Goal: Information Seeking & Learning: Find contact information

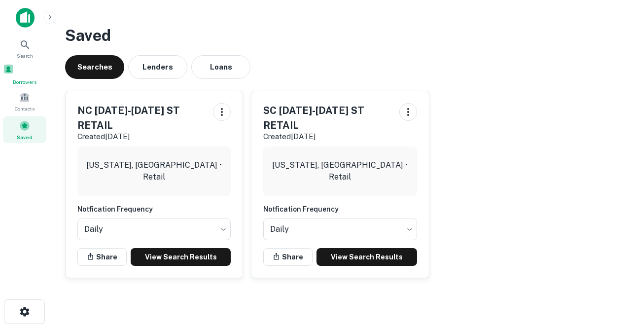
click at [16, 78] on div "Borrowers" at bounding box center [24, 75] width 43 height 22
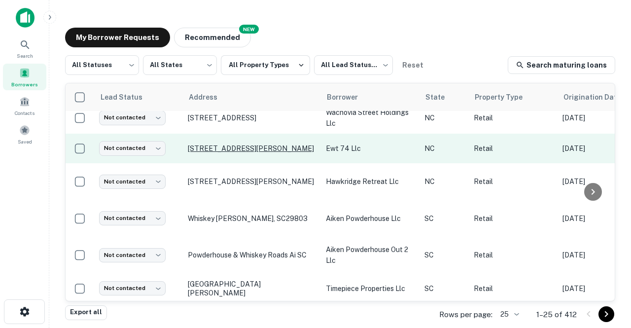
click at [226, 144] on p "[STREET_ADDRESS][PERSON_NAME]" at bounding box center [252, 148] width 128 height 9
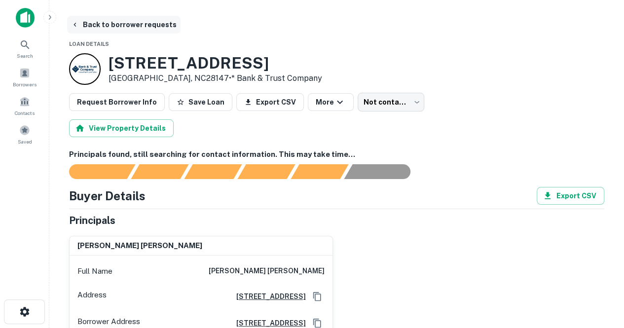
click at [84, 21] on button "Back to borrower requests" at bounding box center [123, 25] width 113 height 18
click at [29, 68] on span at bounding box center [24, 73] width 11 height 11
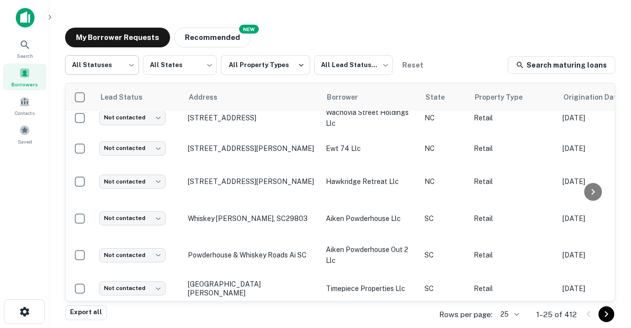
click at [111, 71] on body "Search Borrowers Contacts Saved My Borrower Requests NEW Recommended All Status…" at bounding box center [315, 164] width 631 height 328
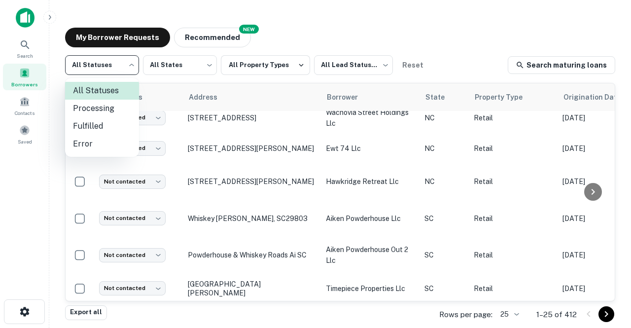
click at [96, 129] on li "Fulfilled" at bounding box center [102, 126] width 74 height 18
type input "*********"
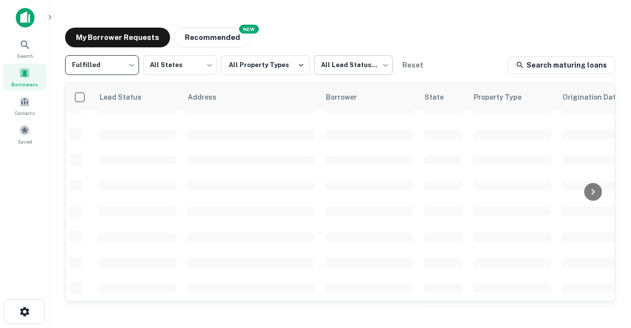
click at [323, 65] on body "Search Borrowers Contacts Saved My Borrower Requests NEW Recommended Fulfilled …" at bounding box center [315, 164] width 631 height 328
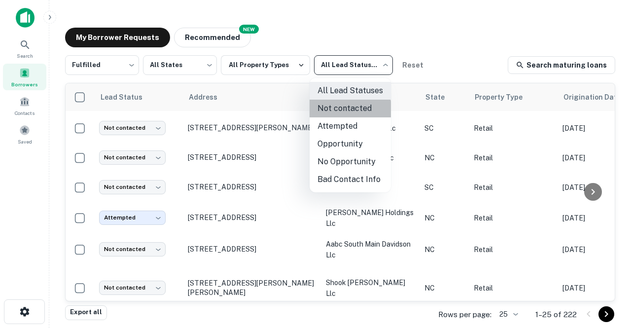
click at [339, 111] on li "Not contacted" at bounding box center [350, 109] width 81 height 18
type input "****"
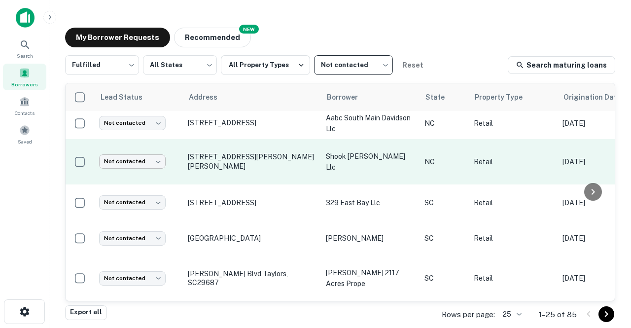
click at [140, 137] on body "Search Borrowers Contacts Saved My Borrower Requests NEW Recommended Fulfilled …" at bounding box center [315, 164] width 631 height 328
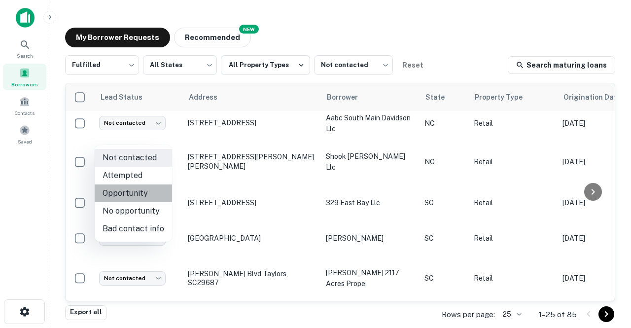
click at [136, 194] on li "Opportunity" at bounding box center [133, 194] width 77 height 18
type input "**********"
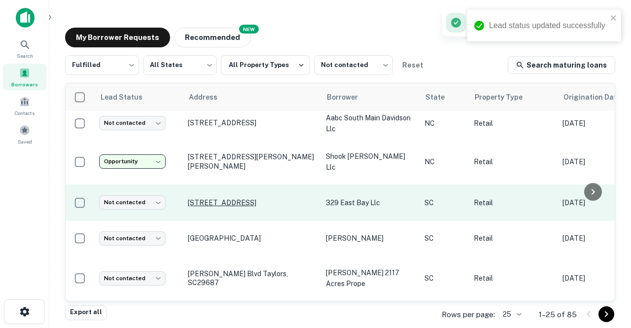
click at [201, 198] on p "[STREET_ADDRESS]" at bounding box center [252, 202] width 128 height 9
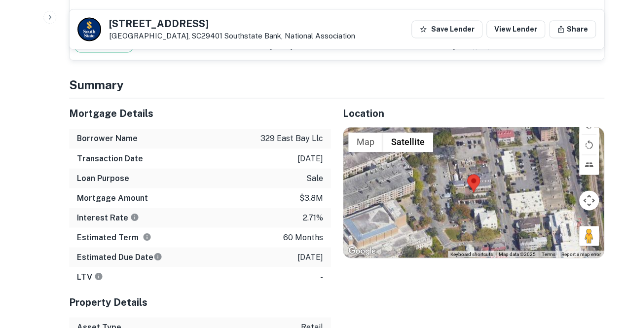
scroll to position [782, 0]
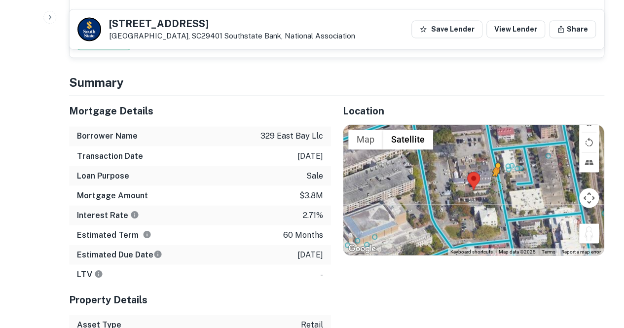
drag, startPoint x: 587, startPoint y: 220, endPoint x: 496, endPoint y: 169, distance: 103.8
click at [496, 169] on div "To activate drag with keyboard, press Alt + Enter. Once in keyboard drag state,…" at bounding box center [473, 190] width 261 height 130
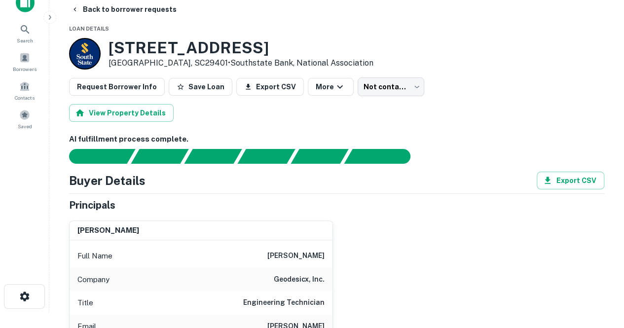
scroll to position [13, 0]
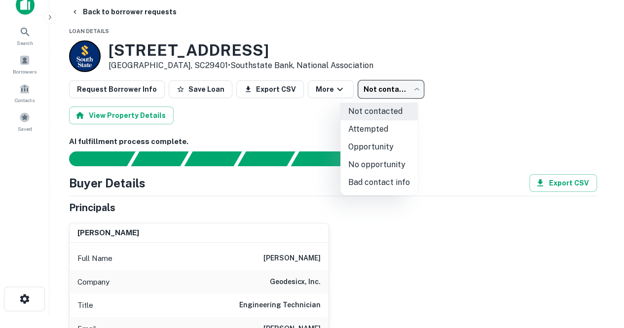
click at [366, 96] on body "Search Borrowers Contacts Saved Back to borrower requests Loan Details 329 E Ba…" at bounding box center [312, 151] width 624 height 328
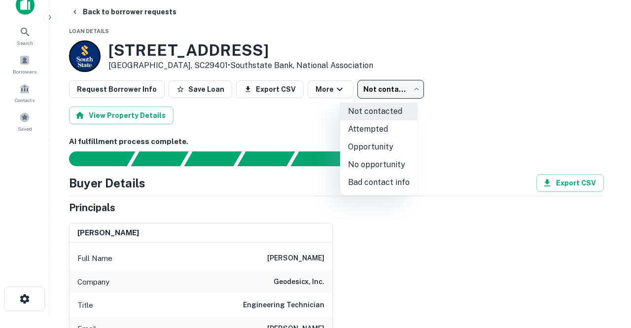
click at [351, 165] on li "No opportunity" at bounding box center [378, 165] width 77 height 18
type input "**********"
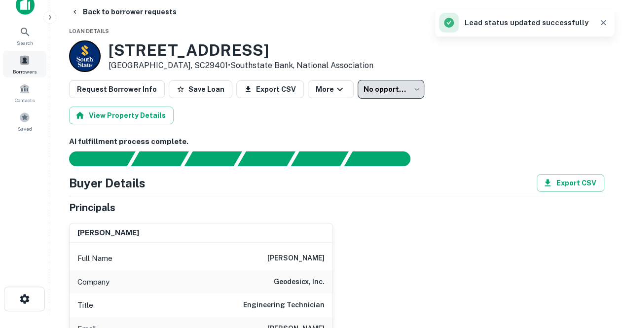
click at [23, 63] on span at bounding box center [24, 60] width 11 height 11
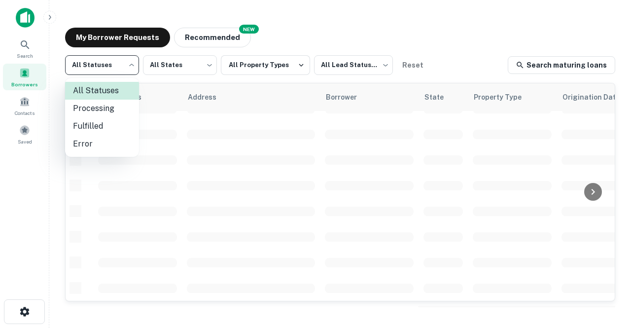
click at [119, 65] on body "Search Borrowers Contacts Saved My Borrower Requests NEW Recommended All Status…" at bounding box center [315, 164] width 631 height 328
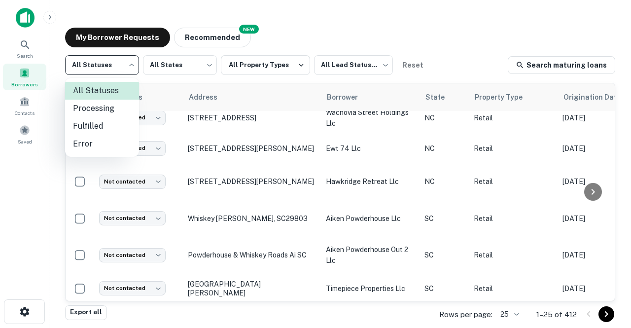
click at [96, 122] on li "Fulfilled" at bounding box center [102, 126] width 74 height 18
type input "*********"
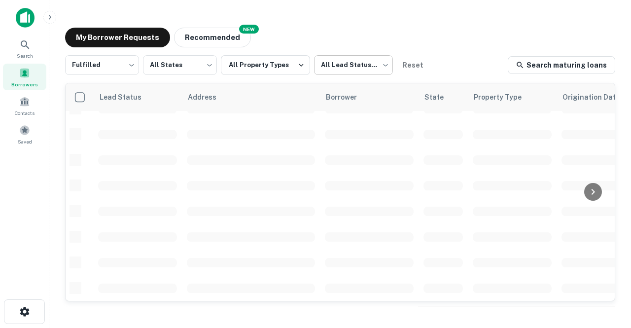
click at [355, 68] on body "Search Borrowers Contacts Saved My Borrower Requests NEW Recommended Fulfilled …" at bounding box center [315, 164] width 631 height 328
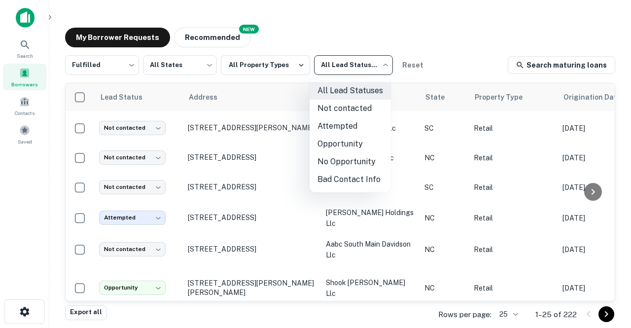
click at [339, 116] on li "Not contacted" at bounding box center [350, 109] width 81 height 18
type input "****"
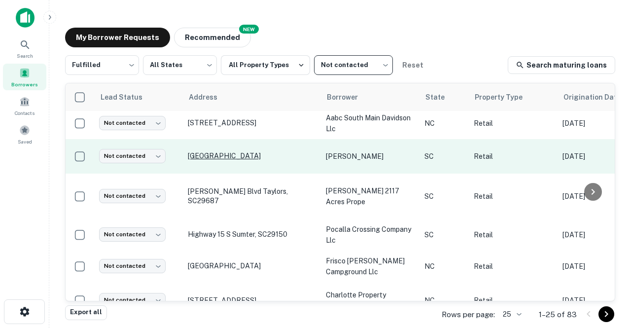
click at [207, 151] on p "[GEOGRAPHIC_DATA]" at bounding box center [252, 155] width 128 height 9
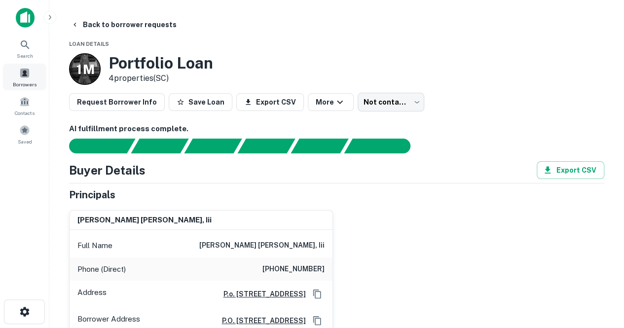
click at [27, 66] on div "Borrowers" at bounding box center [24, 77] width 43 height 27
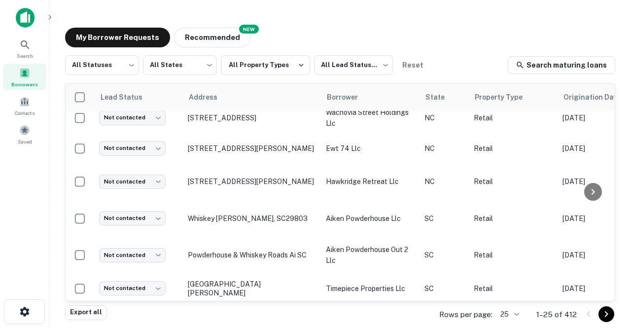
click at [22, 78] on div "Borrowers" at bounding box center [24, 77] width 43 height 27
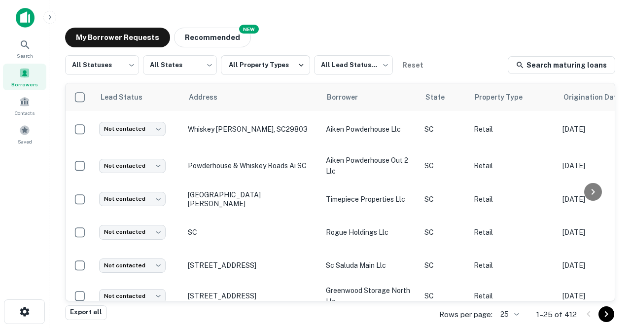
scroll to position [549, 0]
click at [110, 71] on body "Search Borrowers Contacts Saved My Borrower Requests NEW Recommended All Status…" at bounding box center [315, 164] width 631 height 328
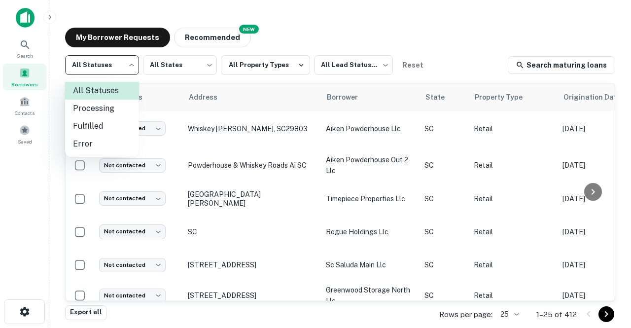
click at [103, 107] on li "Processing" at bounding box center [102, 109] width 74 height 18
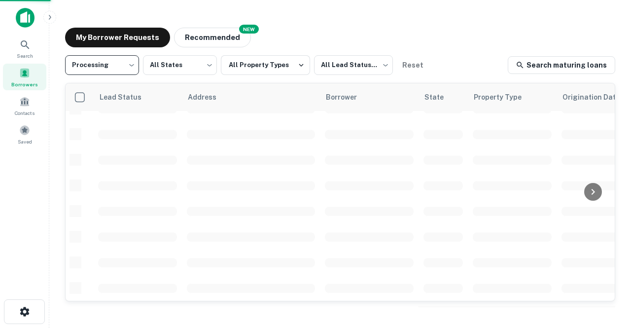
scroll to position [459, 0]
click at [106, 60] on body "**********" at bounding box center [315, 164] width 631 height 328
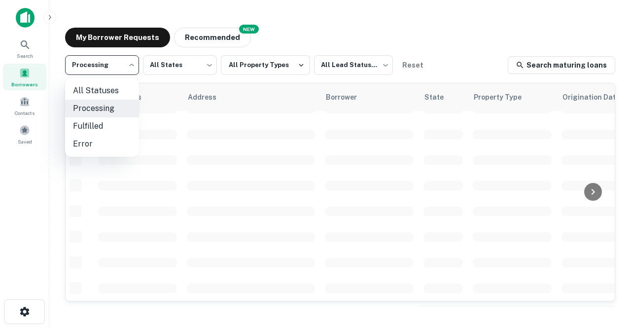
click at [95, 122] on li "Fulfilled" at bounding box center [102, 126] width 74 height 18
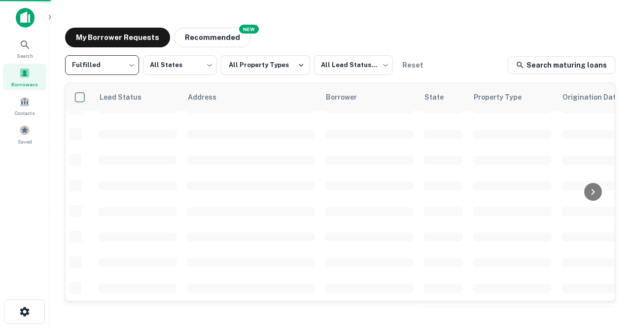
type input "*********"
click at [350, 62] on body "Search Borrowers Contacts Saved My Borrower Requests NEW Recommended Fulfilled …" at bounding box center [315, 164] width 631 height 328
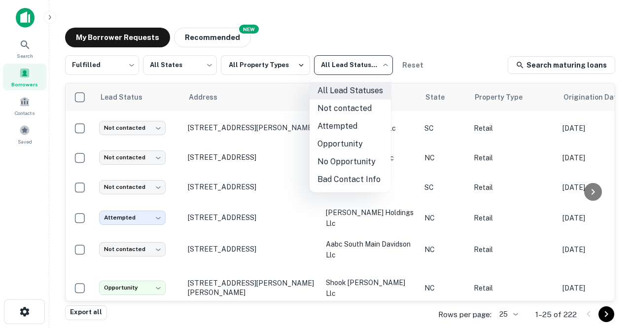
scroll to position [549, 0]
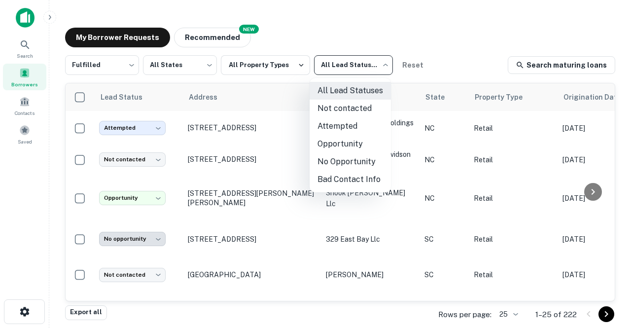
click at [344, 115] on li "Not contacted" at bounding box center [350, 109] width 81 height 18
type input "****"
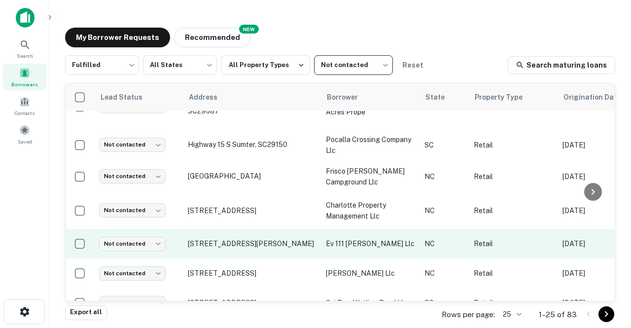
scroll to position [603, 0]
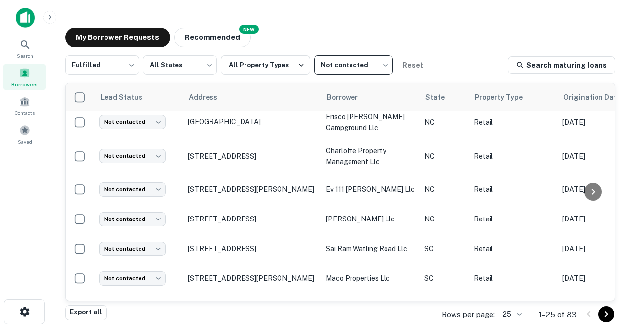
click at [509, 316] on body "Search Borrowers Contacts Saved My Borrower Requests NEW Recommended Fulfilled …" at bounding box center [315, 164] width 631 height 328
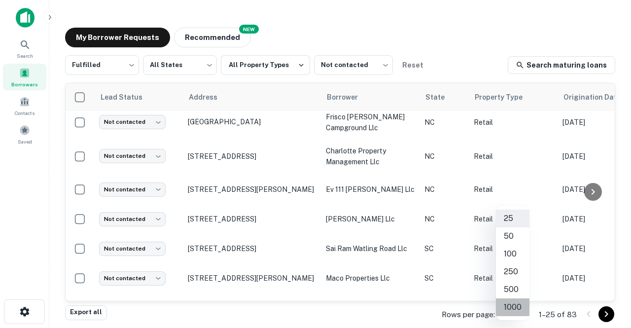
click at [510, 313] on li "1000" at bounding box center [513, 307] width 34 height 18
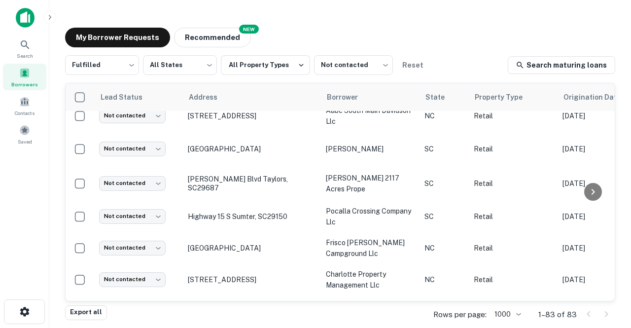
scroll to position [603, 0]
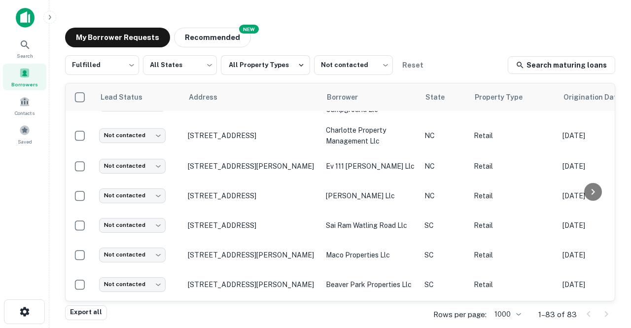
click at [201, 256] on td "1 Saint Andrews Rd Columbia, SC29212" at bounding box center [252, 255] width 138 height 30
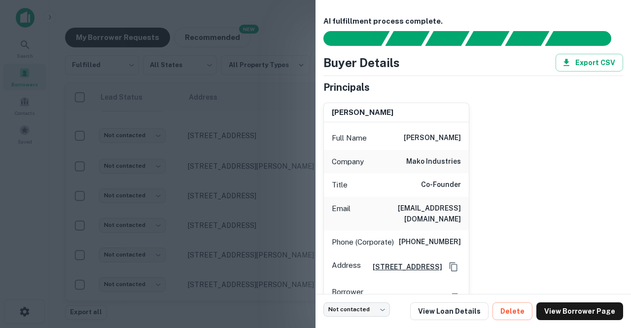
click at [279, 69] on div at bounding box center [315, 164] width 631 height 328
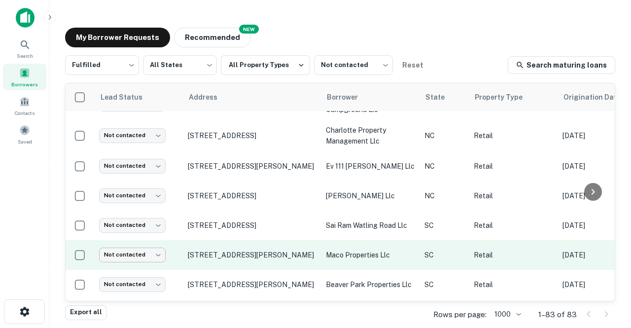
click at [143, 243] on body "Search Borrowers Contacts Saved My Borrower Requests NEW Recommended Fulfilled …" at bounding box center [315, 164] width 631 height 328
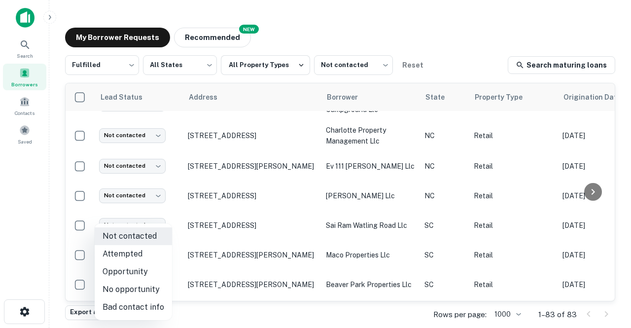
click at [118, 291] on li "No opportunity" at bounding box center [133, 290] width 77 height 18
type input "**********"
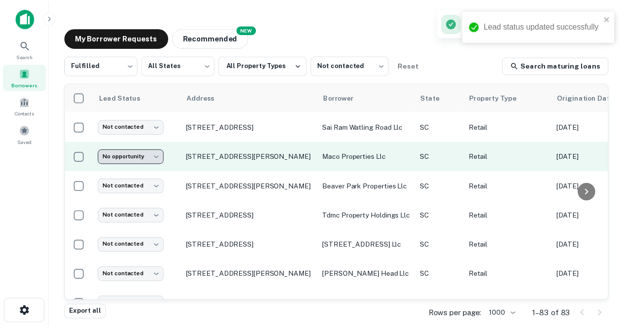
scroll to position [702, 0]
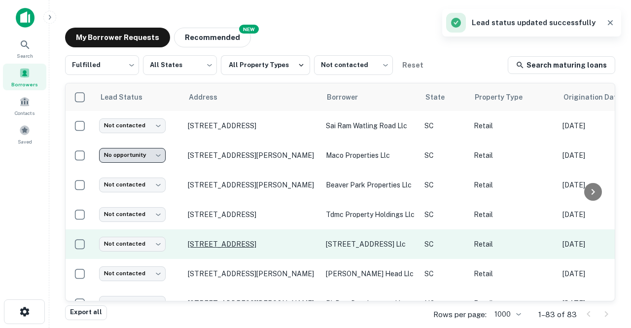
click at [198, 240] on p "[STREET_ADDRESS]" at bounding box center [252, 244] width 128 height 9
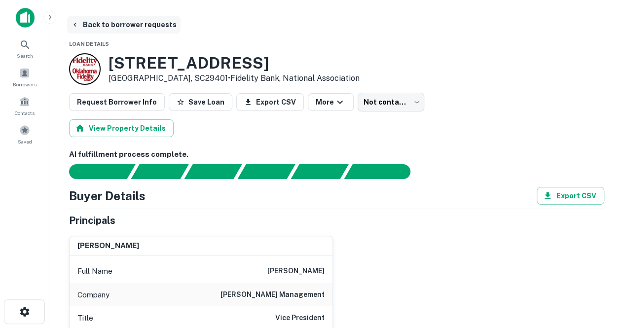
click at [121, 20] on button "Back to borrower requests" at bounding box center [123, 25] width 113 height 18
click at [28, 69] on span at bounding box center [24, 73] width 11 height 11
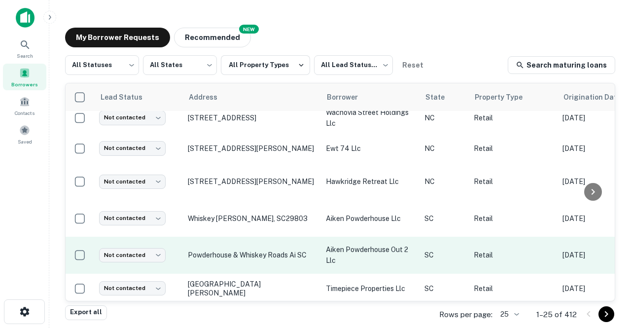
scroll to position [600, 0]
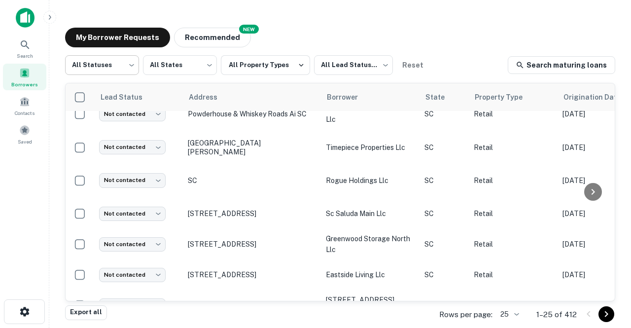
click at [105, 65] on body "Search Borrowers Contacts Saved My Borrower Requests NEW Recommended All Status…" at bounding box center [315, 164] width 631 height 328
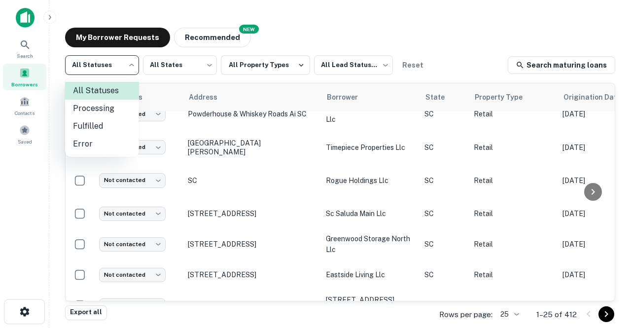
click at [86, 124] on li "Fulfilled" at bounding box center [102, 126] width 74 height 18
type input "*********"
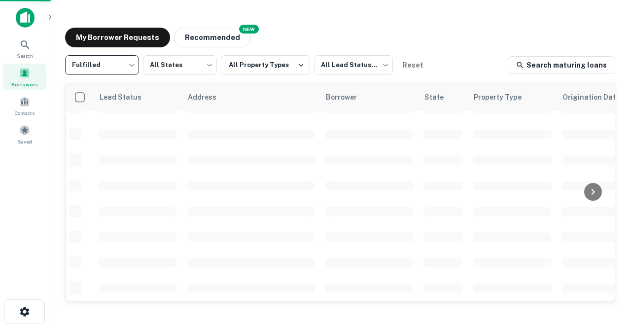
scroll to position [459, 0]
click at [348, 68] on body "Search Borrowers Contacts Saved My Borrower Requests NEW Recommended Fulfilled …" at bounding box center [315, 164] width 631 height 328
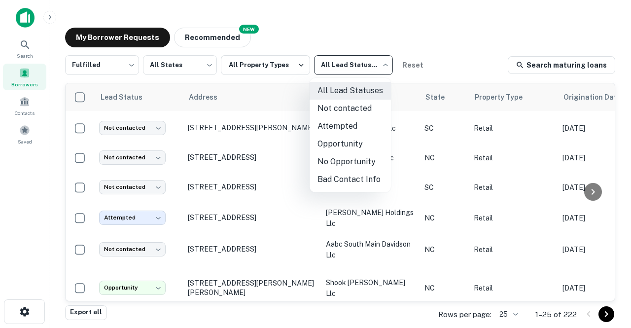
scroll to position [600, 0]
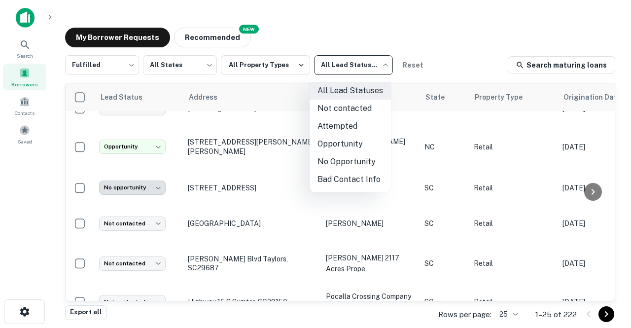
click at [337, 112] on li "Not contacted" at bounding box center [350, 109] width 81 height 18
type input "****"
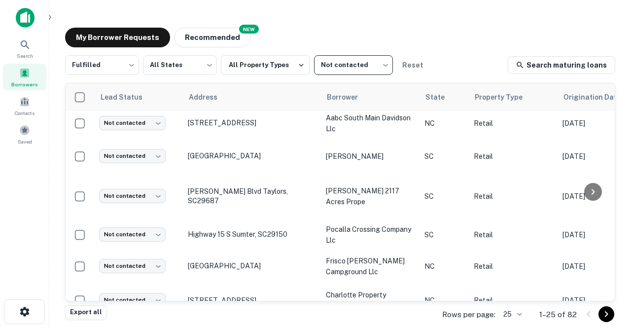
scroll to position [600, 0]
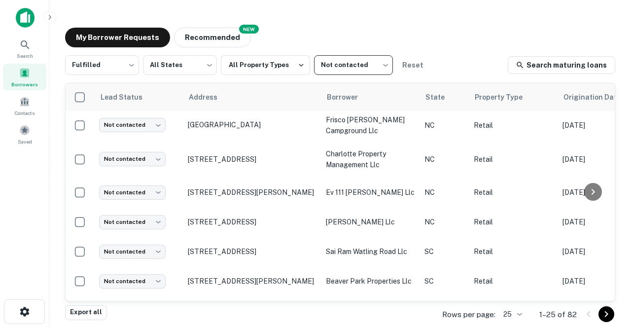
click at [519, 314] on body "Search Borrowers Contacts Saved My Borrower Requests NEW Recommended Fulfilled …" at bounding box center [315, 164] width 631 height 328
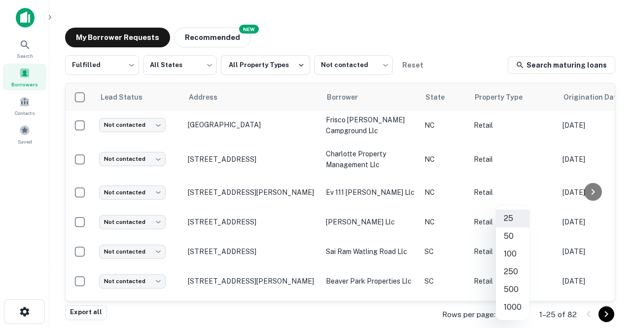
click at [511, 265] on li "250" at bounding box center [513, 272] width 34 height 18
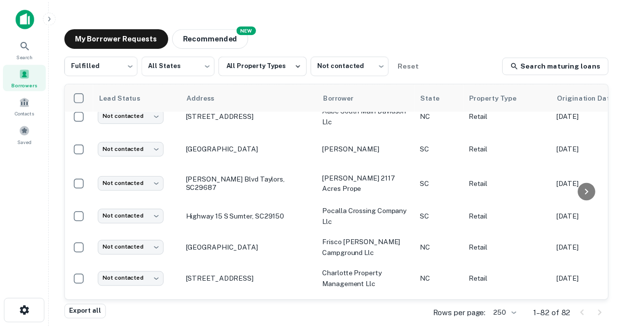
scroll to position [600, 0]
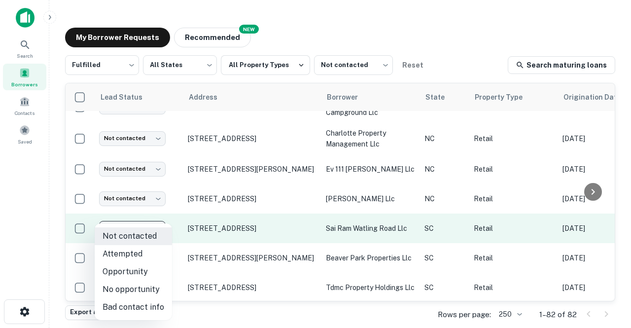
click at [141, 217] on body "Search Borrowers Contacts Saved My Borrower Requests NEW Recommended Fulfilled …" at bounding box center [315, 164] width 631 height 328
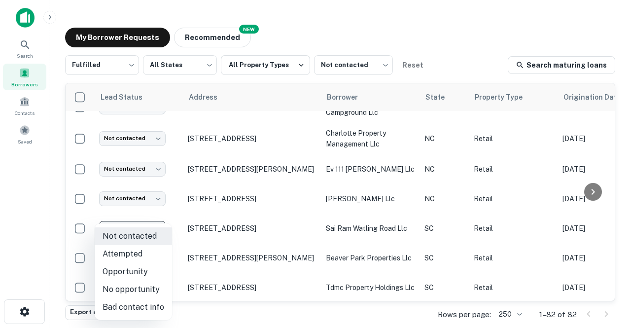
click at [148, 277] on li "Opportunity" at bounding box center [133, 272] width 77 height 18
type input "**********"
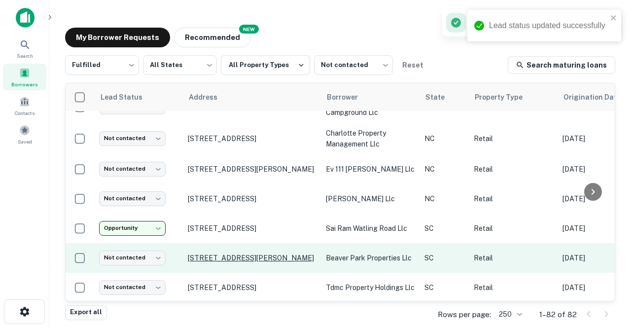
click at [216, 254] on p "151 Greenlawn Dr Columbia, SC29209" at bounding box center [252, 258] width 128 height 9
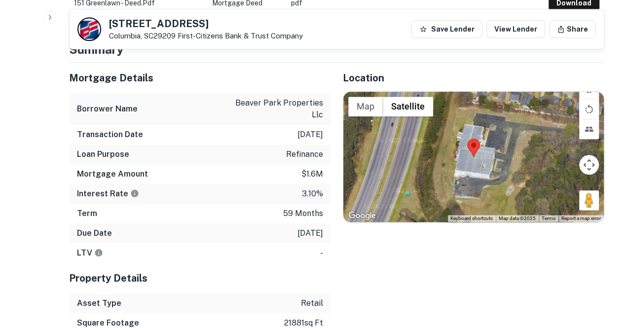
scroll to position [497, 0]
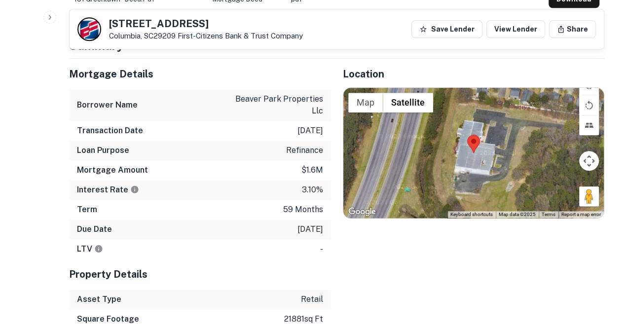
drag, startPoint x: 585, startPoint y: 198, endPoint x: 483, endPoint y: 164, distance: 107.6
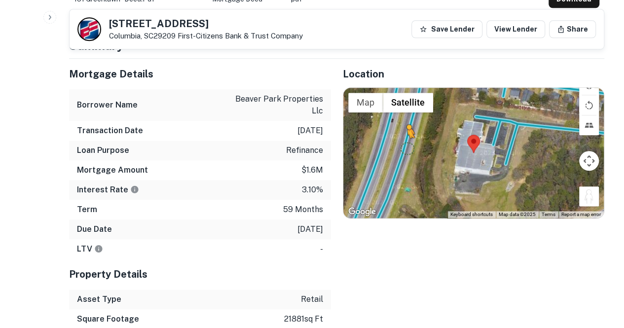
drag, startPoint x: 589, startPoint y: 192, endPoint x: 404, endPoint y: 147, distance: 190.8
click at [404, 147] on div "To activate drag with keyboard, press Alt + Enter. Once in keyboard drag state,…" at bounding box center [473, 153] width 261 height 130
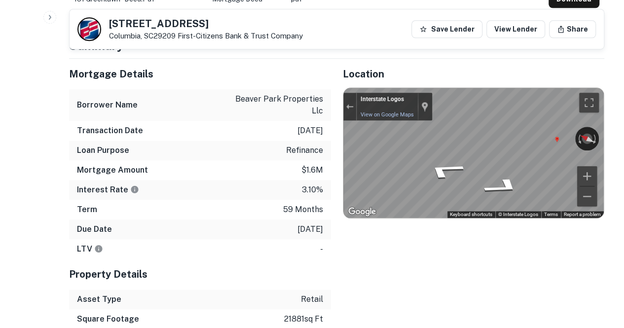
click at [215, 114] on div "Mortgage Details Borrower Name beaver park properties llc Transaction Date 5/5/…" at bounding box center [330, 204] width 547 height 290
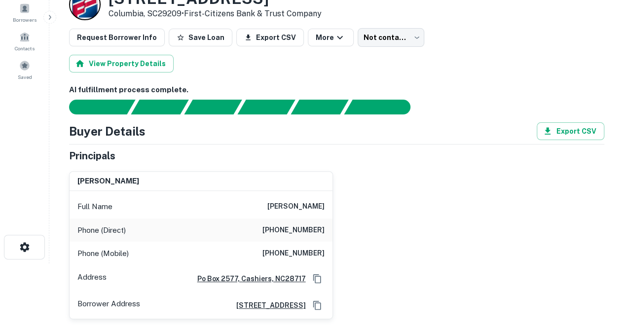
scroll to position [0, 0]
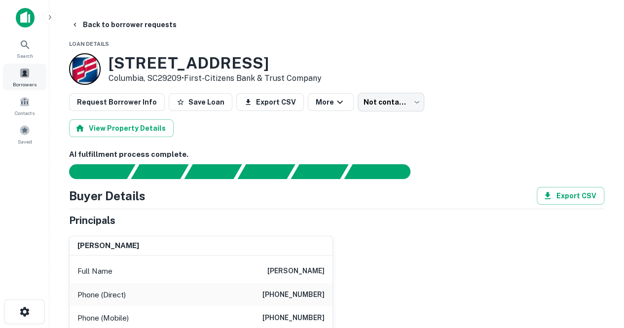
click at [20, 74] on span at bounding box center [24, 73] width 11 height 11
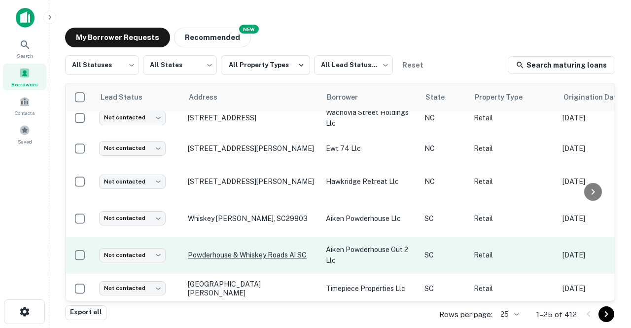
click at [223, 251] on p "Powderhouse & Whiskey Roads Ai SC" at bounding box center [252, 255] width 128 height 9
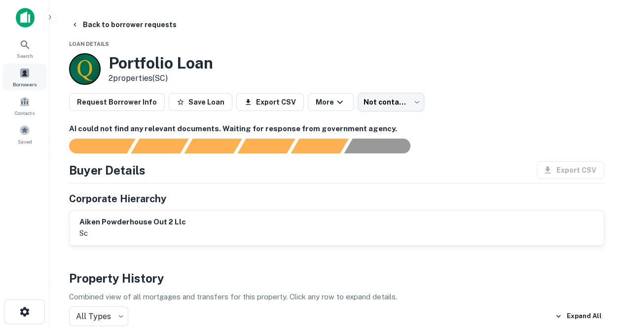
click at [26, 78] on div "Borrowers" at bounding box center [24, 77] width 43 height 27
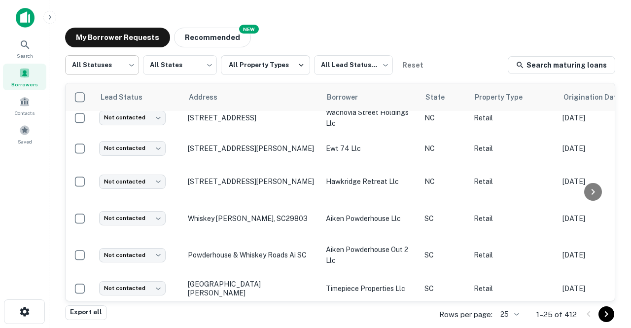
click at [111, 70] on body "Search Borrowers Contacts Saved My Borrower Requests NEW Recommended All Status…" at bounding box center [315, 164] width 631 height 328
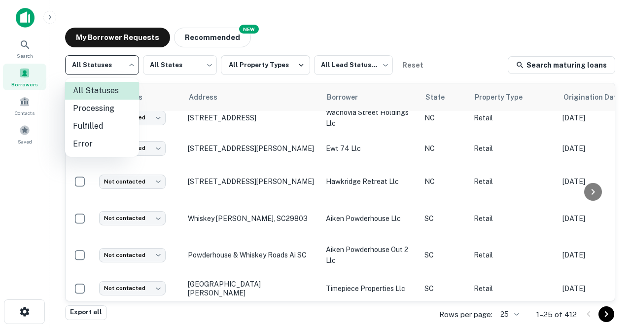
click at [104, 124] on li "Fulfilled" at bounding box center [102, 126] width 74 height 18
type input "*********"
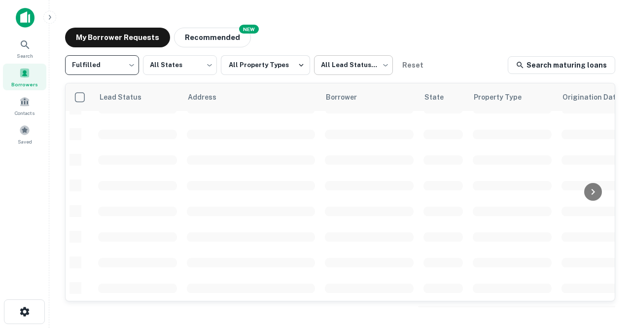
click at [328, 70] on body "Search Borrowers Contacts Saved My Borrower Requests NEW Recommended Fulfilled …" at bounding box center [315, 164] width 631 height 328
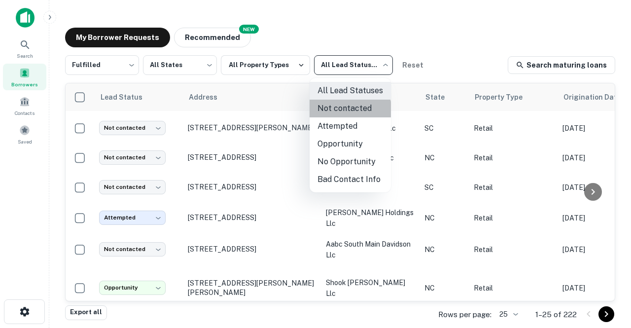
click at [334, 112] on li "Not contacted" at bounding box center [350, 109] width 81 height 18
type input "****"
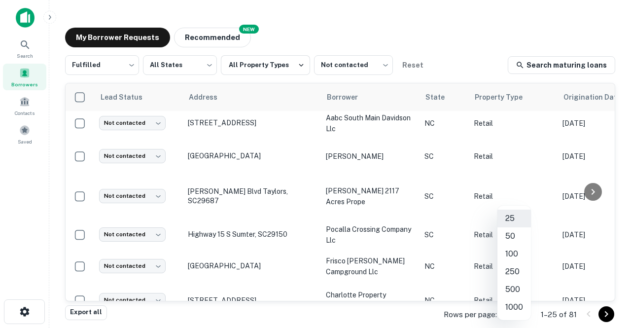
click at [513, 317] on body "Search Borrowers Contacts Saved My Borrower Requests NEW Recommended Fulfilled …" at bounding box center [315, 164] width 631 height 328
click at [506, 305] on li "1000" at bounding box center [515, 307] width 34 height 18
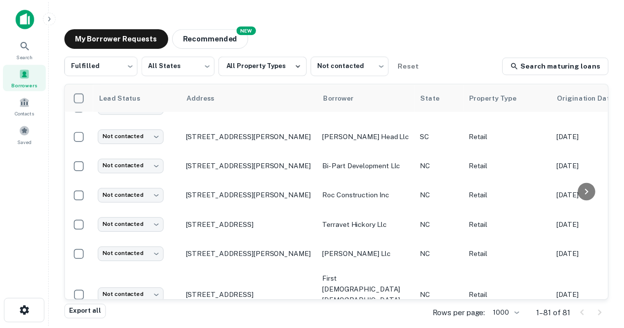
scroll to position [840, 0]
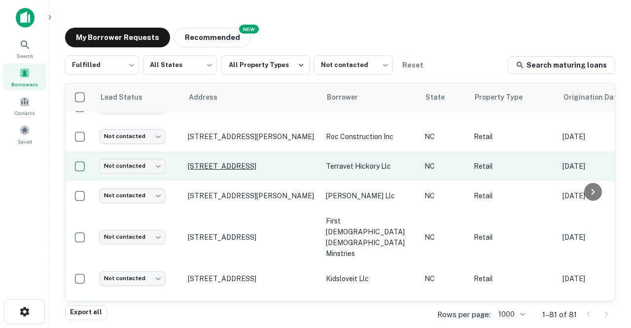
click at [247, 170] on p "[STREET_ADDRESS]" at bounding box center [252, 166] width 128 height 9
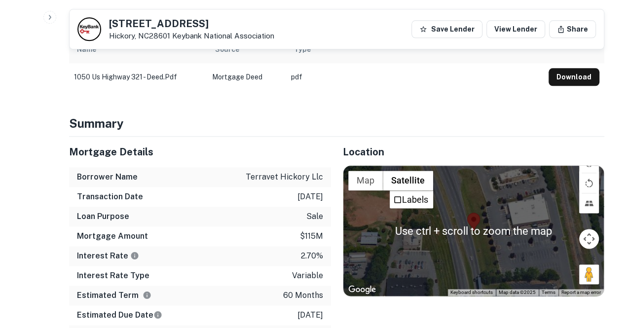
scroll to position [574, 0]
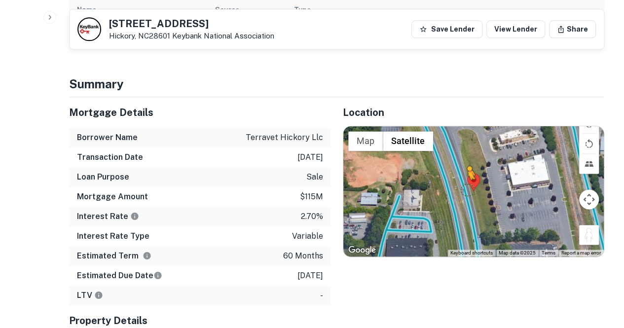
drag, startPoint x: 587, startPoint y: 233, endPoint x: 460, endPoint y: 182, distance: 136.8
click at [460, 182] on div "To activate drag with keyboard, press Alt + Enter. Once in keyboard drag state,…" at bounding box center [473, 191] width 261 height 130
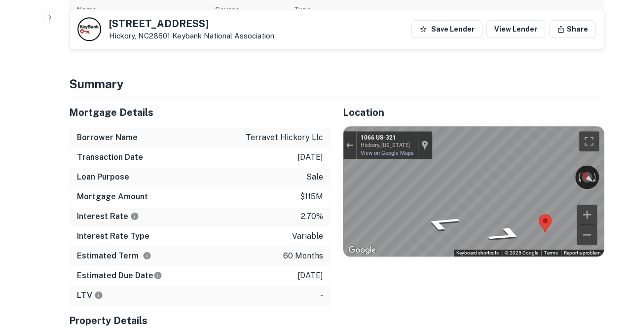
click at [325, 207] on div "Interest Rate 2.70%" at bounding box center [200, 217] width 262 height 20
click at [332, 202] on div "Location ← Move left → Move right ↑ Move up ↓ Move down + Zoom in - Zoom out Ho…" at bounding box center [468, 265] width 274 height 337
drag, startPoint x: 102, startPoint y: 19, endPoint x: 174, endPoint y: 33, distance: 73.3
click at [174, 33] on div "1050 US HIGHWAY 321 NW Hickory, NC28601 Keybank National Association" at bounding box center [175, 29] width 197 height 24
copy div "1050 US HIGHWAY 321 NW Hickory, NC28601"
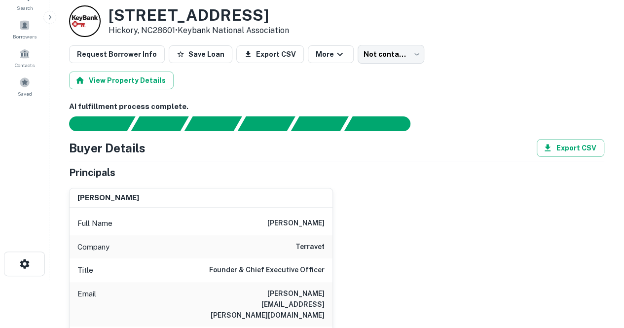
scroll to position [11, 0]
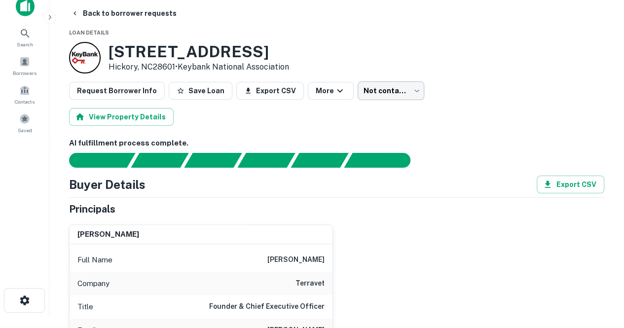
click at [353, 85] on body "Search Borrowers Contacts Saved Back to borrower requests Loan Details 1050 US …" at bounding box center [312, 153] width 624 height 328
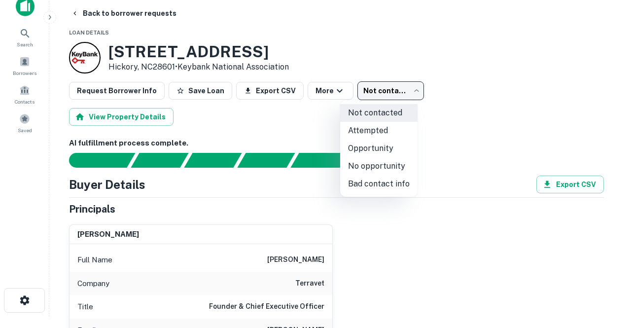
click at [369, 163] on li "No opportunity" at bounding box center [378, 166] width 77 height 18
type input "**********"
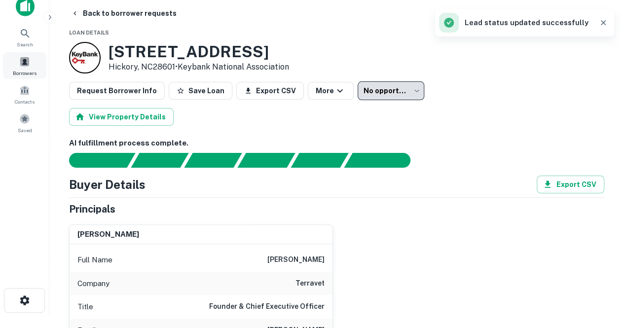
click at [32, 58] on div "Borrowers" at bounding box center [24, 65] width 43 height 27
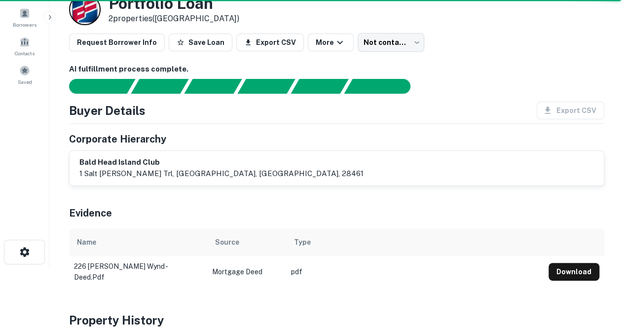
scroll to position [26, 0]
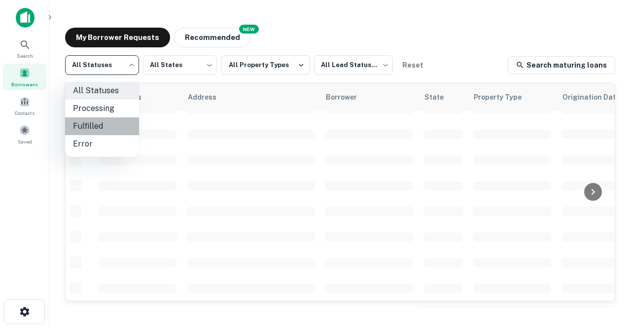
click at [102, 124] on li "Fulfilled" at bounding box center [102, 126] width 74 height 18
type input "*********"
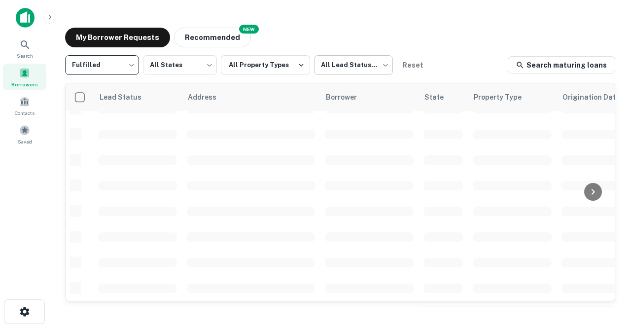
click at [332, 66] on body "Search Borrowers Contacts Saved My Borrower Requests NEW Recommended Fulfilled …" at bounding box center [315, 164] width 631 height 328
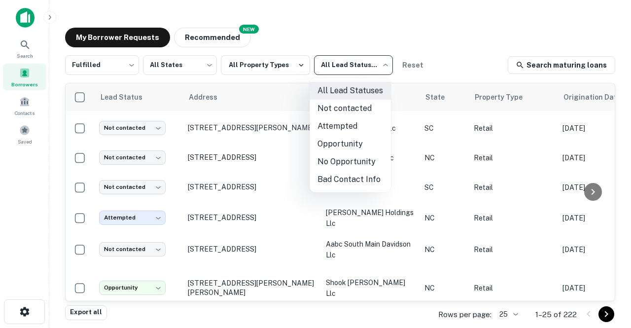
click at [351, 112] on li "Not contacted" at bounding box center [350, 109] width 81 height 18
type input "****"
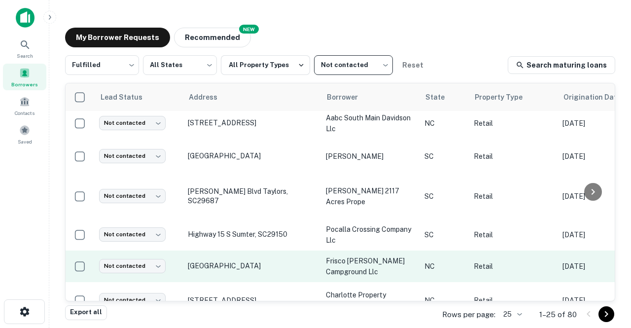
scroll to position [610, 0]
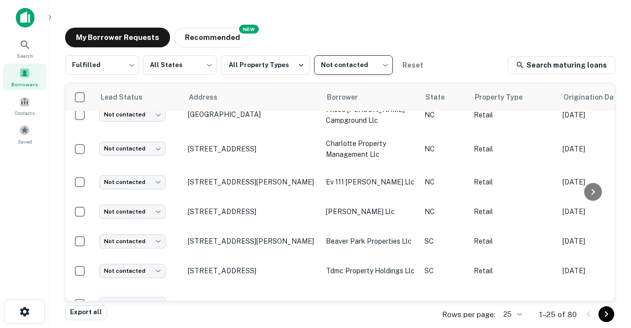
click at [518, 318] on body "Search Borrowers Contacts Saved My Borrower Requests NEW Recommended Fulfilled …" at bounding box center [315, 164] width 631 height 328
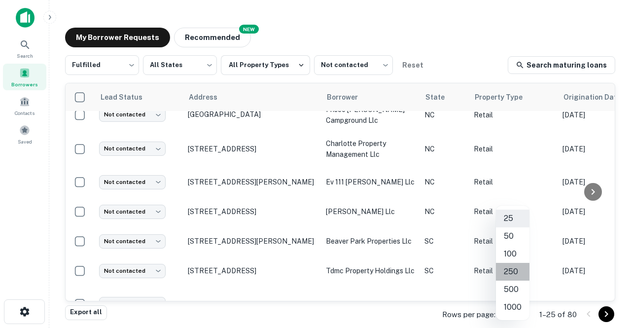
click at [511, 272] on li "250" at bounding box center [513, 272] width 34 height 18
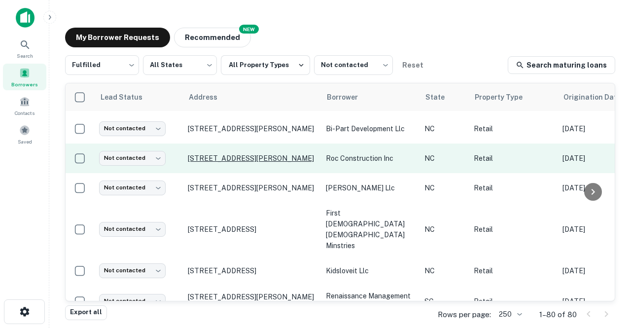
scroll to position [818, 0]
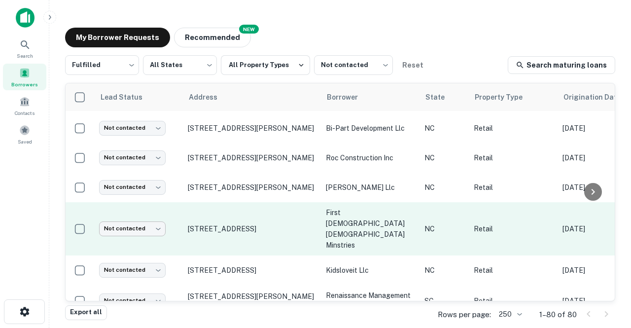
click at [113, 213] on body "Search Borrowers Contacts Saved My Borrower Requests NEW Recommended Fulfilled …" at bounding box center [315, 164] width 631 height 328
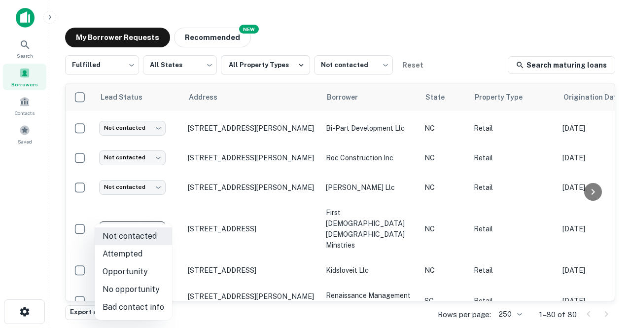
drag, startPoint x: 119, startPoint y: 283, endPoint x: 113, endPoint y: 289, distance: 8.4
click at [113, 289] on li "No opportunity" at bounding box center [133, 290] width 77 height 18
type input "**********"
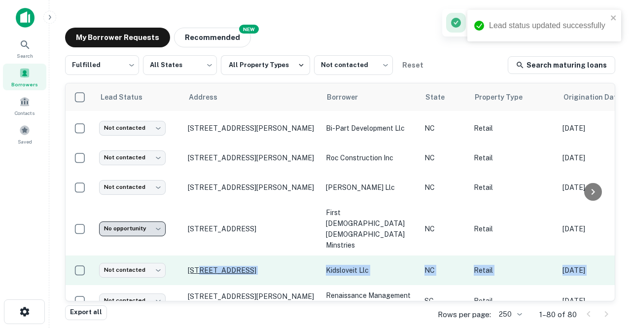
drag, startPoint x: 113, startPoint y: 289, endPoint x: 200, endPoint y: 248, distance: 95.8
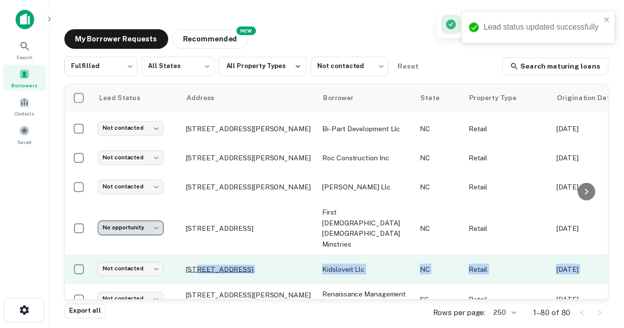
scroll to position [844, 0]
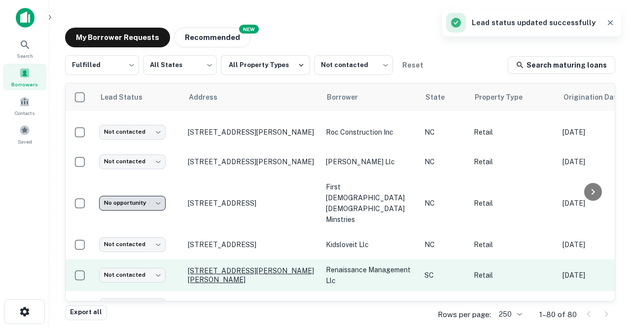
click at [239, 266] on p "4867 Calhoun Memorial Hwy Easley, SC29640" at bounding box center [252, 275] width 128 height 18
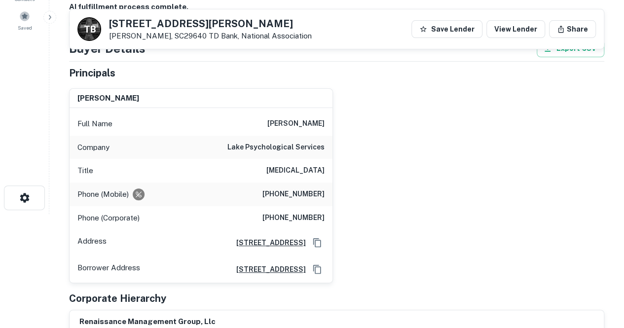
scroll to position [46, 0]
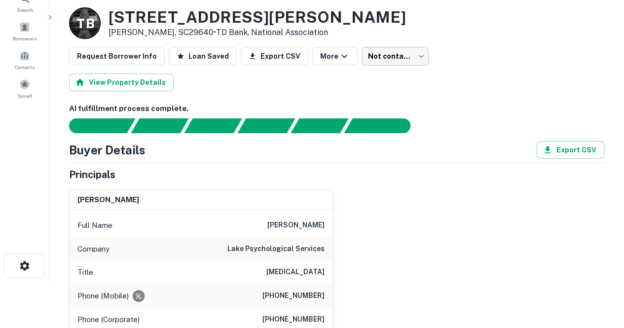
click at [377, 55] on body "Search Borrowers Contacts Saved Back to borrower requests Loan Details T B 4867…" at bounding box center [312, 118] width 624 height 328
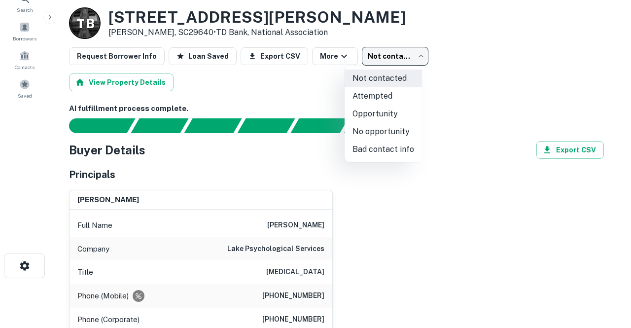
click at [372, 129] on li "No opportunity" at bounding box center [383, 132] width 77 height 18
type input "**********"
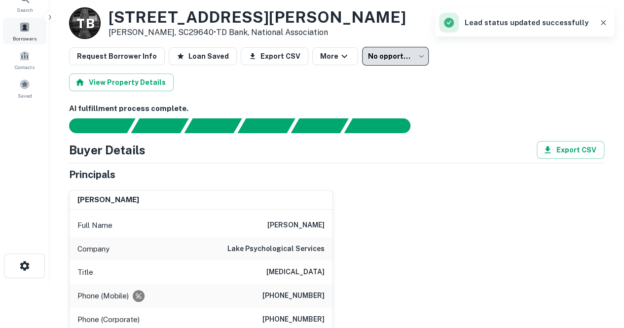
click at [33, 35] on span "Borrowers" at bounding box center [25, 39] width 24 height 8
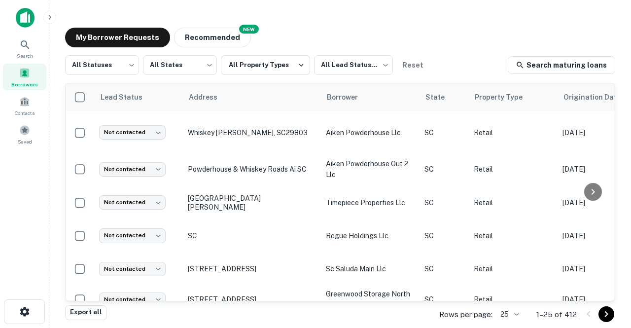
scroll to position [541, 0]
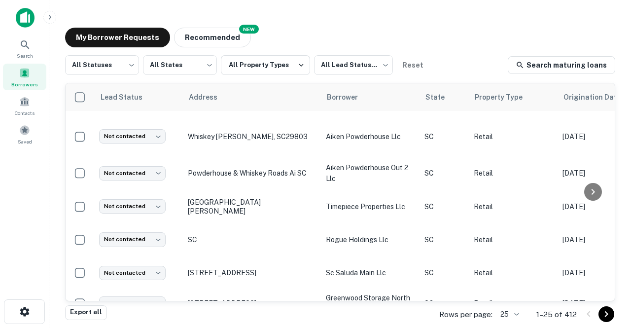
click at [507, 314] on body "Search Borrowers Contacts Saved My Borrower Requests NEW Recommended All Status…" at bounding box center [315, 164] width 631 height 328
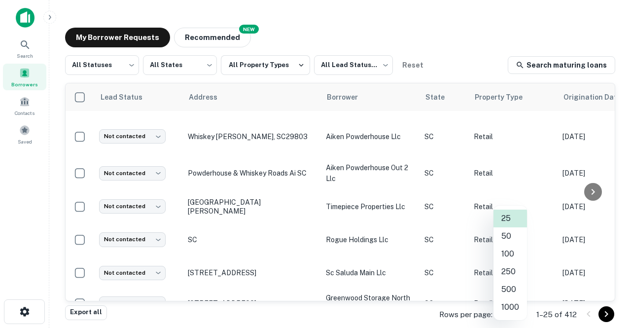
click at [511, 292] on li "500" at bounding box center [511, 290] width 34 height 18
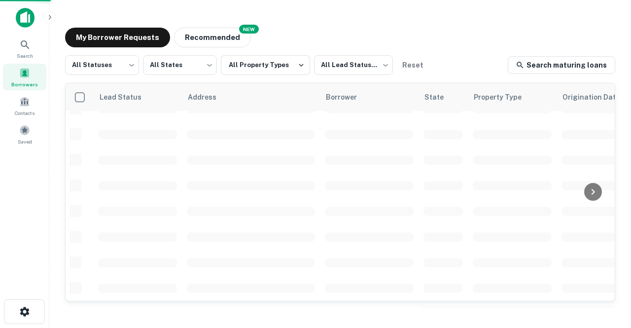
scroll to position [459, 0]
click at [36, 73] on div "Borrowers" at bounding box center [24, 77] width 43 height 27
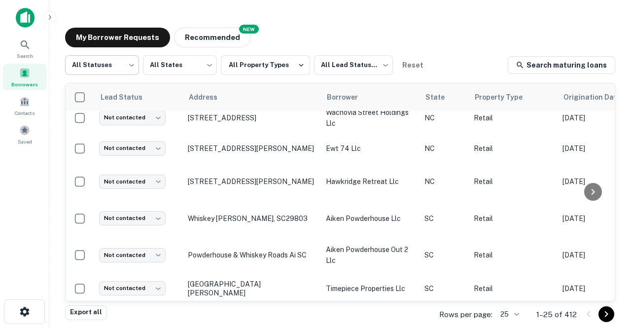
click at [103, 75] on body "Search Borrowers Contacts Saved My Borrower Requests NEW Recommended All Status…" at bounding box center [315, 164] width 631 height 328
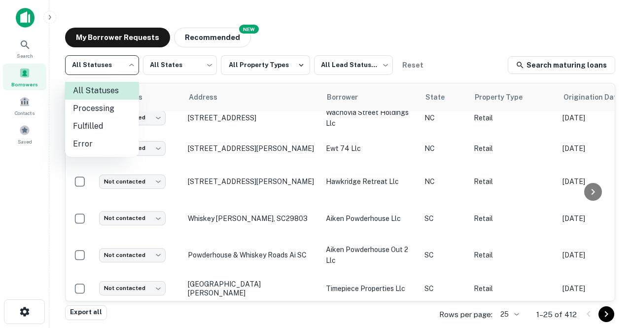
click at [93, 125] on li "Fulfilled" at bounding box center [102, 126] width 74 height 18
type input "*********"
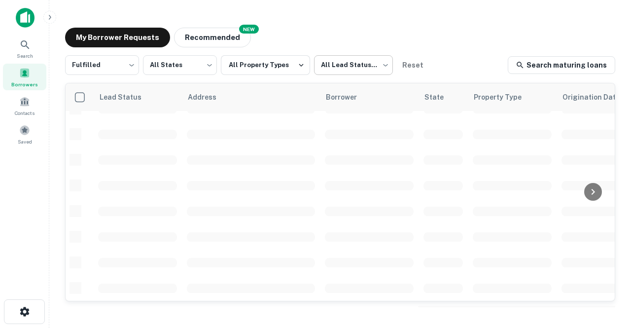
click at [338, 71] on body "Search Borrowers Contacts Saved My Borrower Requests NEW Recommended Fulfilled …" at bounding box center [315, 164] width 631 height 328
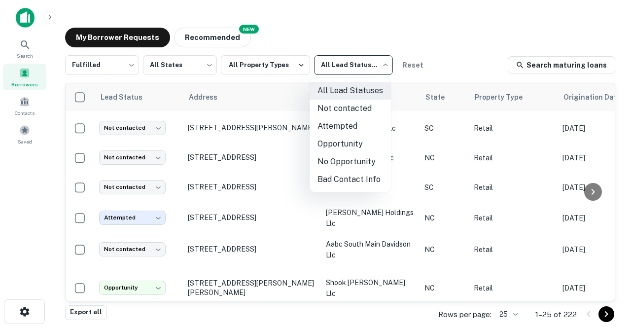
click at [331, 113] on li "Not contacted" at bounding box center [350, 109] width 81 height 18
type input "****"
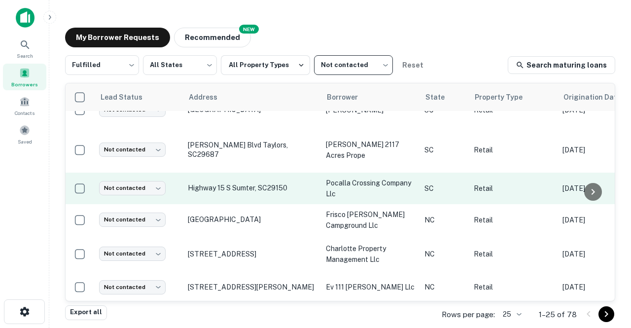
scroll to position [610, 0]
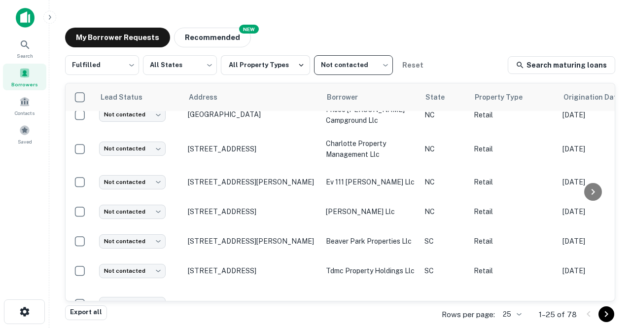
click at [508, 311] on body "Search Borrowers Contacts Saved My Borrower Requests NEW Recommended Fulfilled …" at bounding box center [315, 164] width 631 height 328
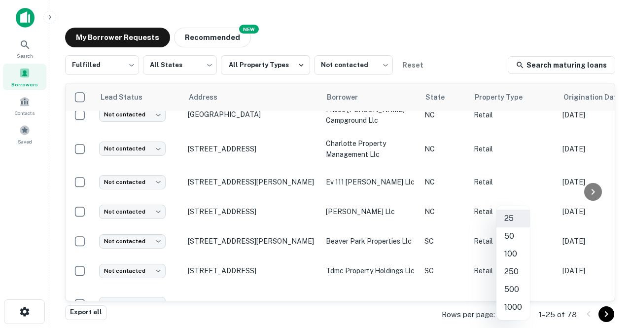
click at [517, 292] on li "500" at bounding box center [514, 290] width 34 height 18
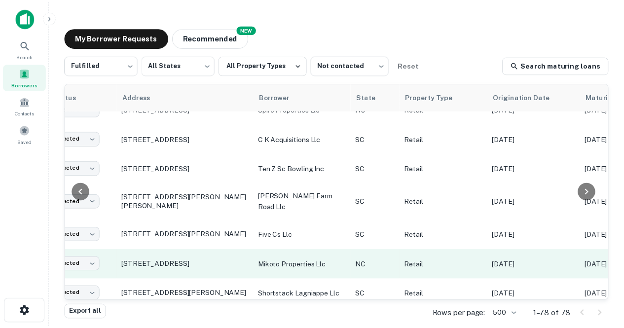
scroll to position [1620, 65]
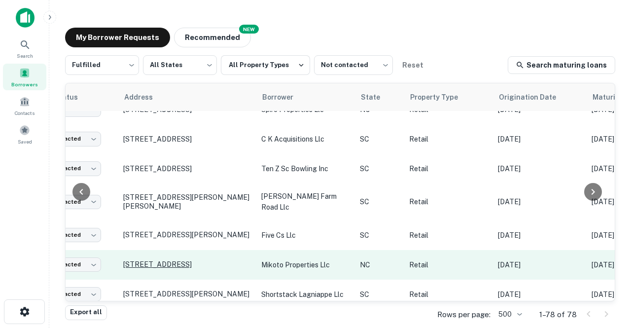
click at [193, 260] on p "7944 Raeford Rd Fayetteville, NC28304" at bounding box center [187, 264] width 128 height 9
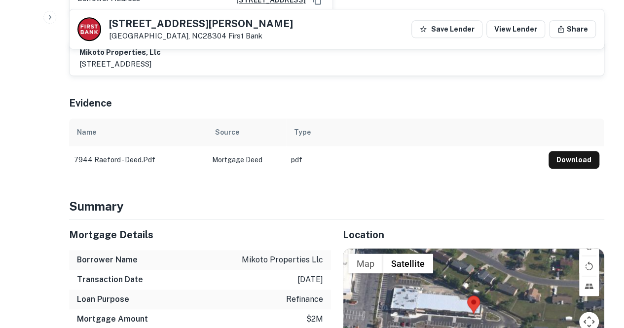
scroll to position [620, 0]
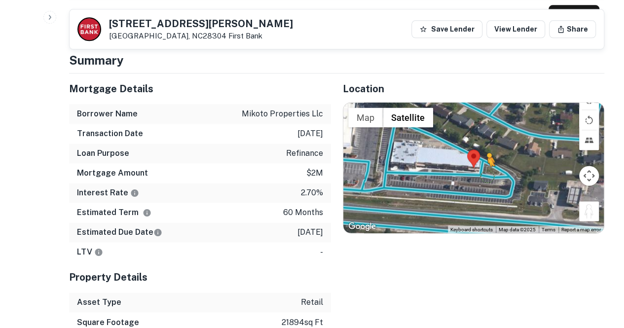
drag, startPoint x: 586, startPoint y: 199, endPoint x: 482, endPoint y: 161, distance: 110.3
click at [482, 161] on div "To activate drag with keyboard, press Alt + Enter. Once in keyboard drag state,…" at bounding box center [473, 168] width 261 height 130
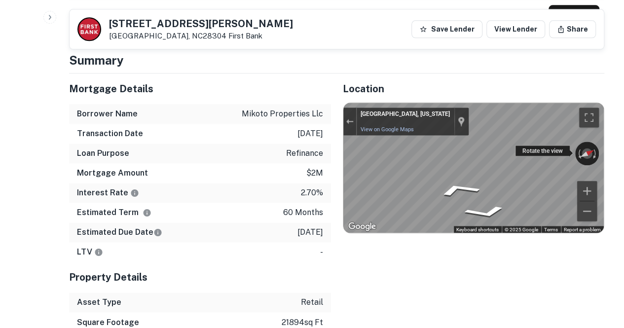
click at [543, 131] on div "← Move left → Move right ↑ Move up ↓ Move down + Zoom in - Zoom out Fayettevill…" at bounding box center [473, 168] width 261 height 130
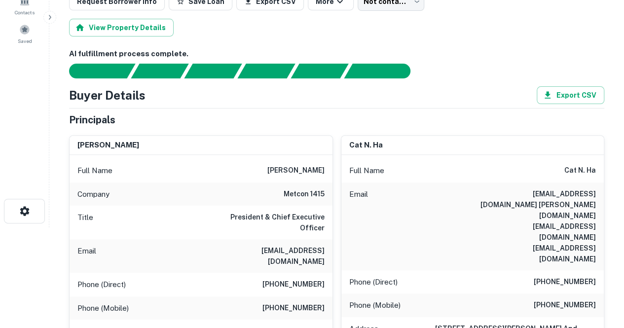
scroll to position [0, 0]
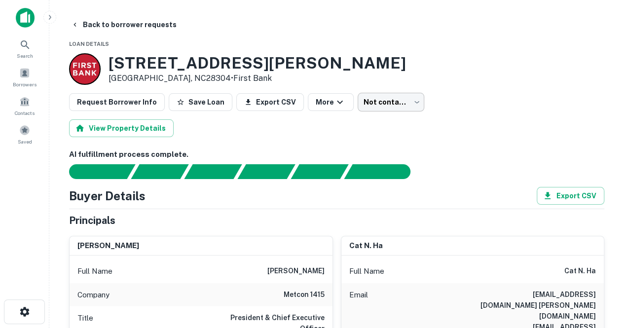
click at [359, 111] on body "Search Borrowers Contacts Saved Back to borrower requests Loan Details 7944 Rae…" at bounding box center [312, 164] width 624 height 328
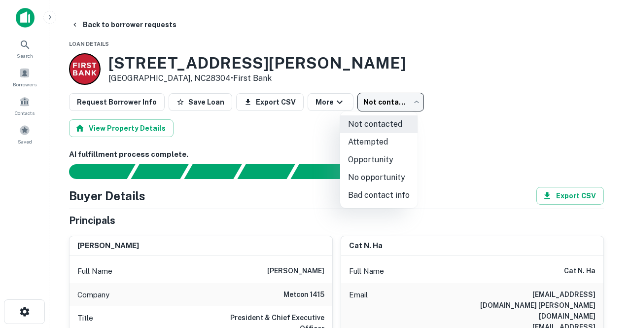
click at [361, 141] on li "Attempted" at bounding box center [378, 142] width 77 height 18
type input "*********"
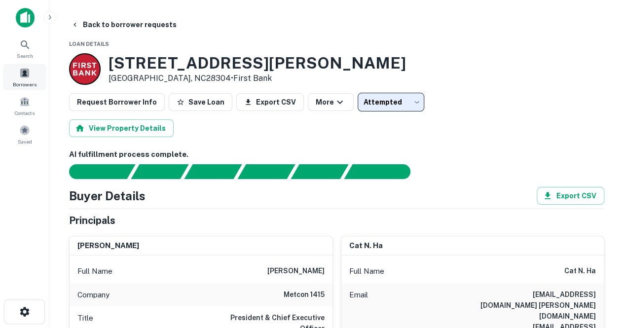
click at [25, 83] on span "Borrowers" at bounding box center [25, 84] width 24 height 8
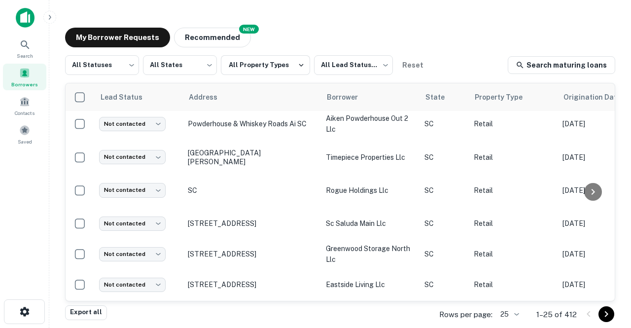
scroll to position [590, 0]
click at [91, 64] on body "Search Borrowers Contacts Saved My Borrower Requests NEW Recommended All Status…" at bounding box center [315, 164] width 631 height 328
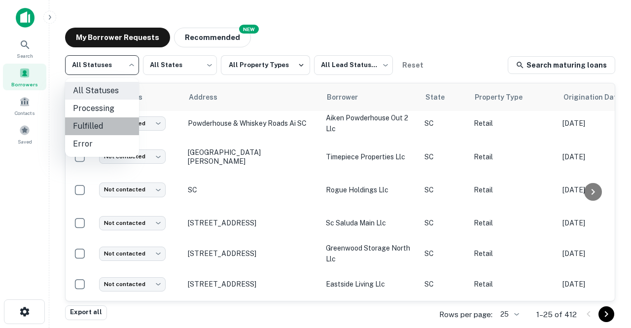
click at [94, 123] on li "Fulfilled" at bounding box center [102, 126] width 74 height 18
type input "*********"
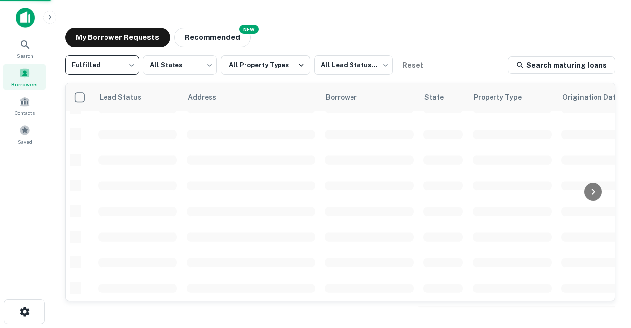
scroll to position [459, 0]
click at [358, 60] on body "Search Borrowers Contacts Saved My Borrower Requests NEW Recommended Fulfilled …" at bounding box center [315, 164] width 631 height 328
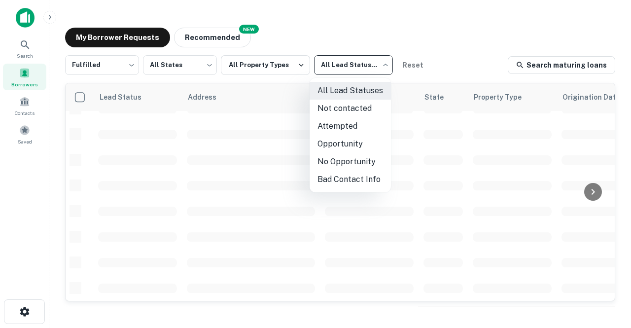
click at [361, 110] on li "Not contacted" at bounding box center [350, 109] width 81 height 18
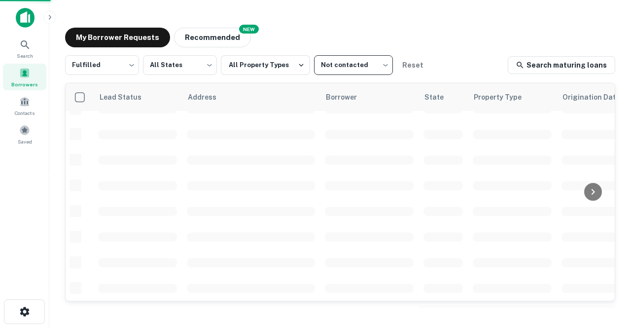
type input "****"
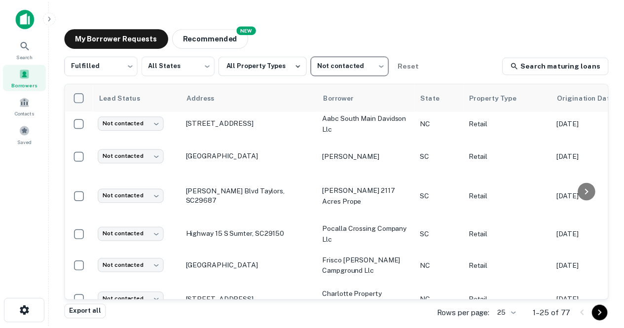
scroll to position [590, 0]
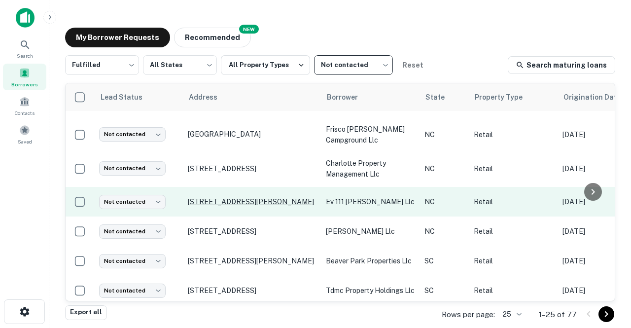
click at [271, 197] on p "[STREET_ADDRESS][PERSON_NAME]" at bounding box center [252, 201] width 128 height 9
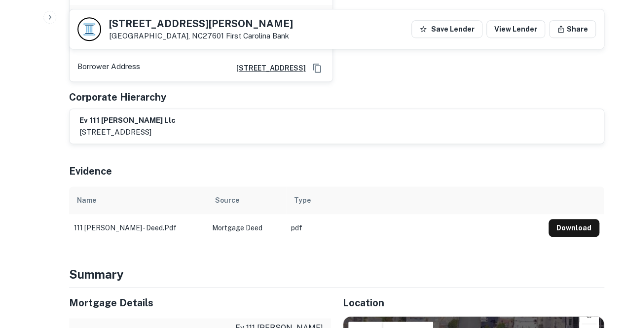
scroll to position [346, 0]
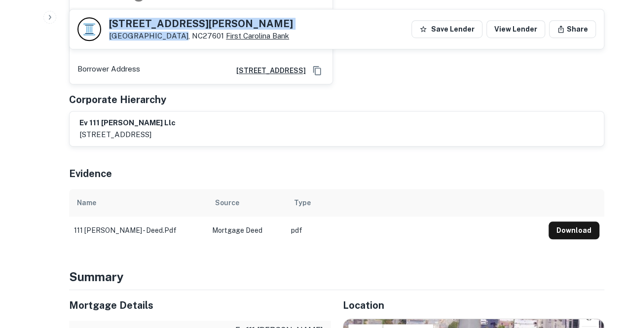
drag, startPoint x: 107, startPoint y: 21, endPoint x: 171, endPoint y: 34, distance: 66.0
click at [171, 34] on div "[STREET_ADDRESS][PERSON_NAME] First Carolina Bank" at bounding box center [185, 29] width 216 height 24
copy div "[STREET_ADDRESS][PERSON_NAME]"
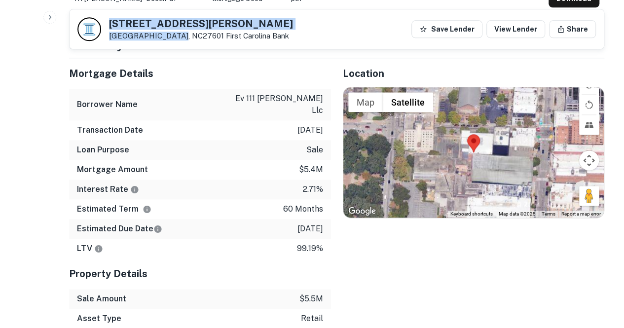
scroll to position [594, 0]
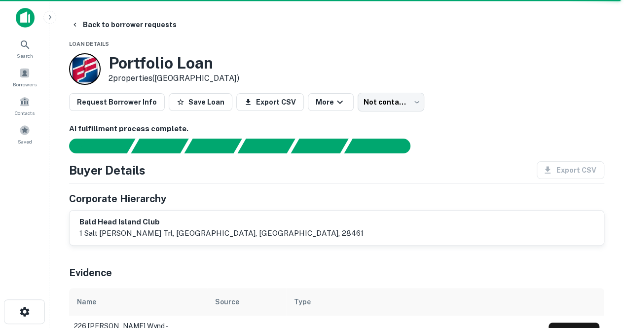
click at [164, 233] on p "1 salt [PERSON_NAME] trl, [GEOGRAPHIC_DATA], [GEOGRAPHIC_DATA], 28461" at bounding box center [221, 233] width 284 height 12
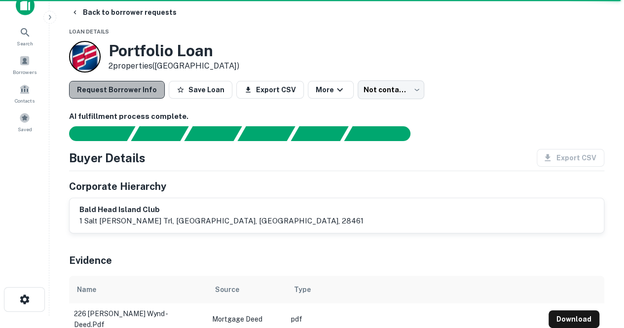
click at [122, 88] on button "Request Borrower Info" at bounding box center [117, 90] width 96 height 18
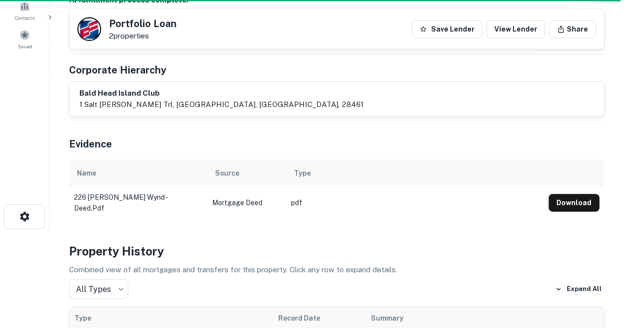
scroll to position [0, 0]
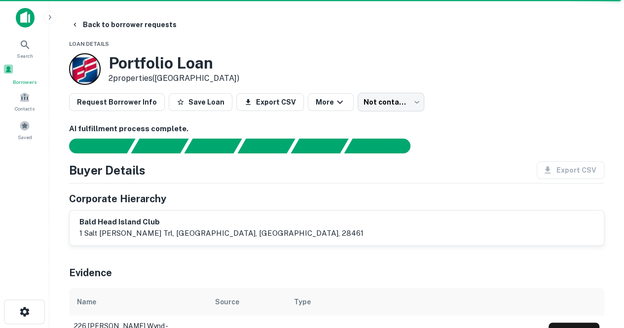
click at [14, 74] on span at bounding box center [8, 69] width 11 height 11
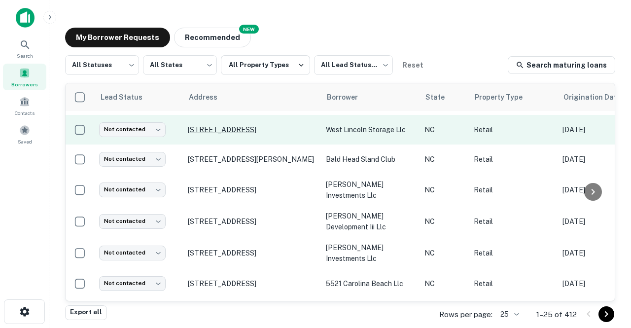
scroll to position [88, 0]
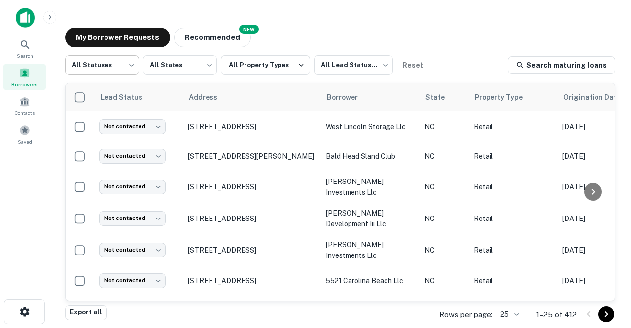
click at [102, 63] on body "Search Borrowers Contacts Saved My Borrower Requests NEW Recommended All Status…" at bounding box center [315, 164] width 631 height 328
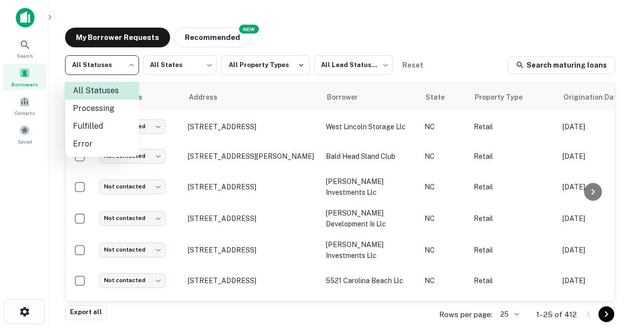
click at [128, 72] on body "Search Borrowers Contacts Saved My Borrower Requests NEW Recommended All Status…" at bounding box center [315, 164] width 631 height 328
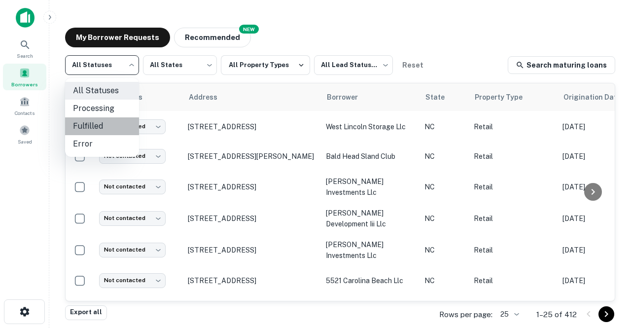
click at [113, 119] on li "Fulfilled" at bounding box center [102, 126] width 74 height 18
type input "*********"
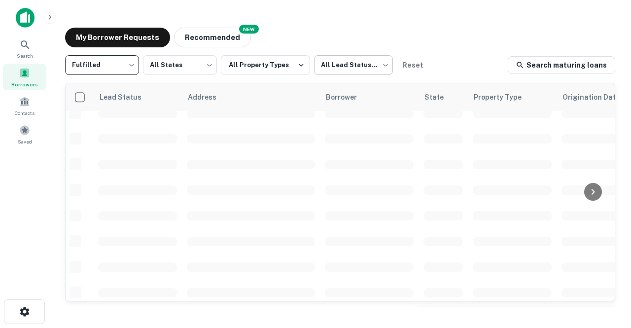
click at [335, 60] on body "Search Borrowers Contacts Saved My Borrower Requests NEW Recommended Fulfilled …" at bounding box center [315, 164] width 631 height 328
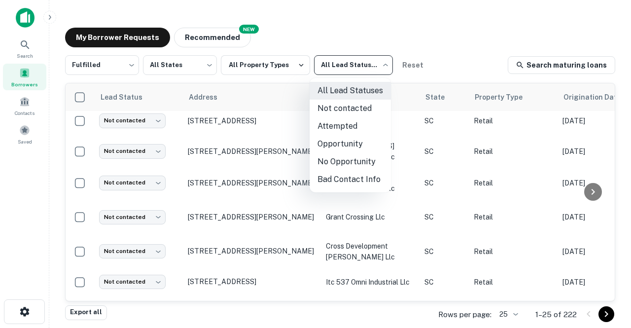
click at [333, 112] on li "Not contacted" at bounding box center [350, 109] width 81 height 18
type input "****"
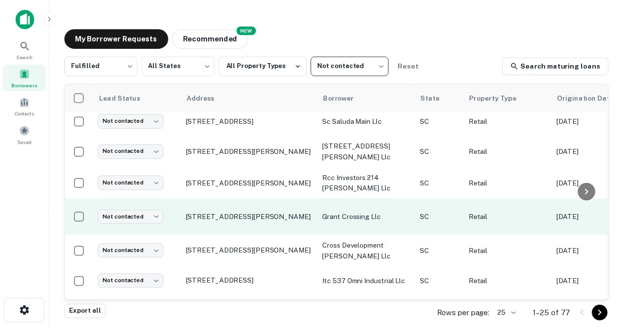
scroll to position [158, 0]
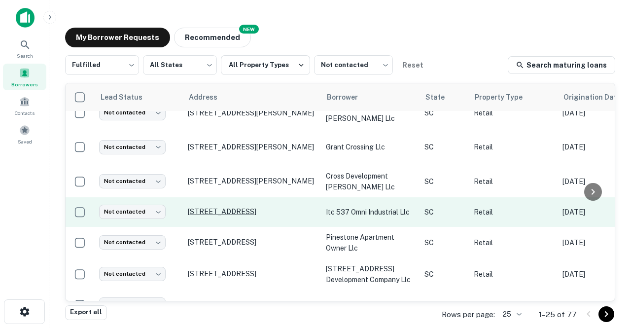
click at [229, 207] on p "537 Omni Industrial Blvd Summerville, SC29486" at bounding box center [252, 211] width 128 height 9
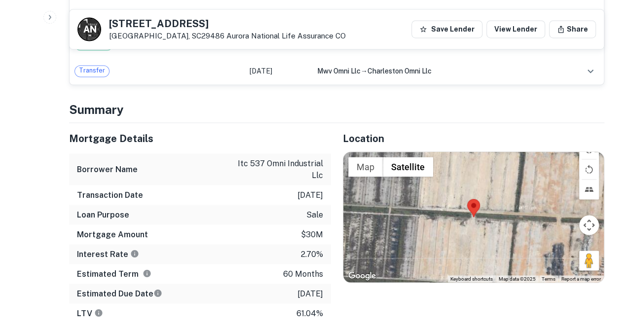
scroll to position [812, 0]
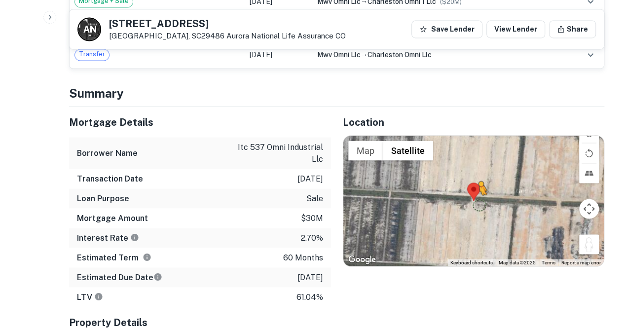
drag, startPoint x: 587, startPoint y: 228, endPoint x: 459, endPoint y: 191, distance: 133.2
click at [459, 191] on div "To activate drag with keyboard, press Alt + Enter. Once in keyboard drag state,…" at bounding box center [473, 201] width 261 height 130
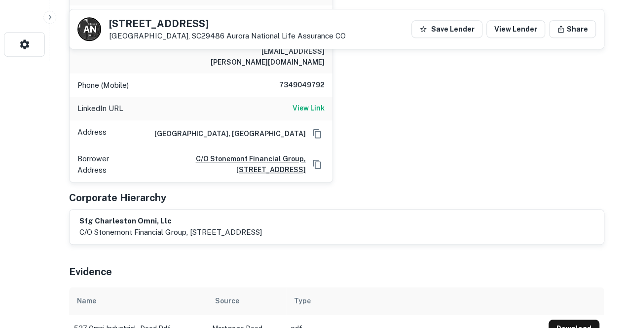
scroll to position [245, 0]
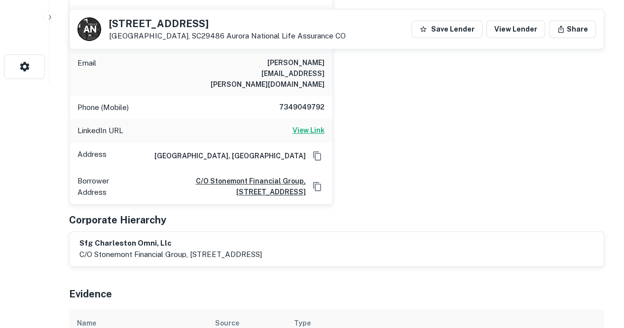
click at [304, 125] on h6 "View Link" at bounding box center [309, 130] width 32 height 11
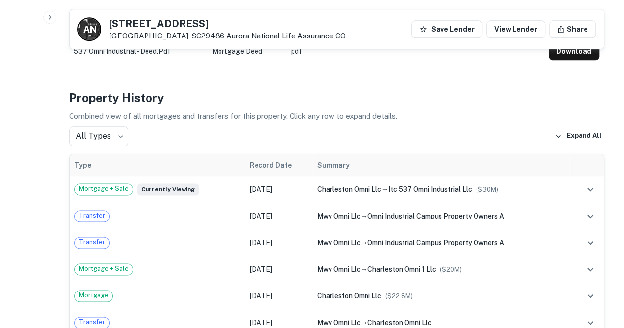
scroll to position [0, 0]
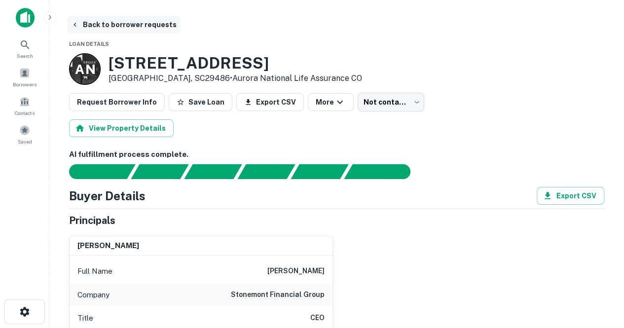
click at [86, 28] on button "Back to borrower requests" at bounding box center [123, 25] width 113 height 18
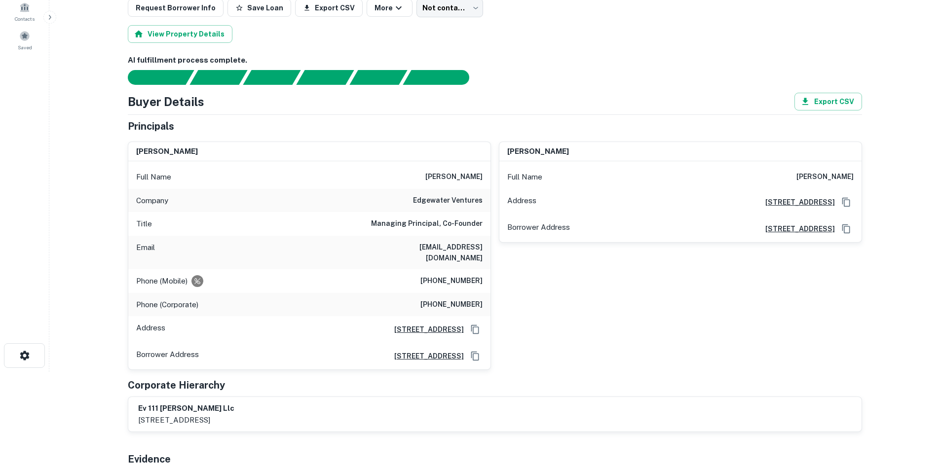
scroll to position [2, 0]
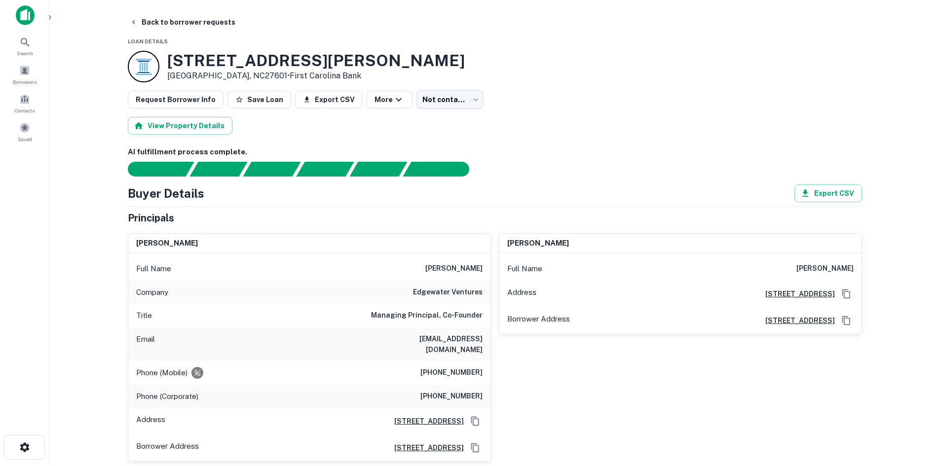
drag, startPoint x: 393, startPoint y: 343, endPoint x: 481, endPoint y: 353, distance: 89.3
click at [465, 211] on h6 "[EMAIL_ADDRESS][DOMAIN_NAME]" at bounding box center [423, 344] width 118 height 22
copy h6 "[EMAIL_ADDRESS][DOMAIN_NAME]"
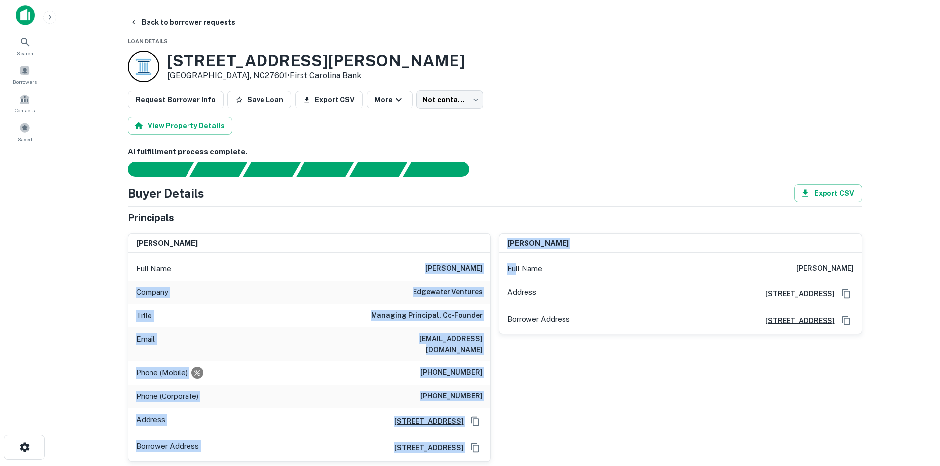
drag, startPoint x: 421, startPoint y: 265, endPoint x: 515, endPoint y: 272, distance: 94.0
click at [465, 211] on div "[PERSON_NAME] Full Name [PERSON_NAME] Company edgewater ventures Title Managing…" at bounding box center [491, 343] width 742 height 237
click at [465, 211] on div "Full Name scot w. humphrey Company edgewater ventures Title Managing Principal,…" at bounding box center [309, 357] width 362 height 208
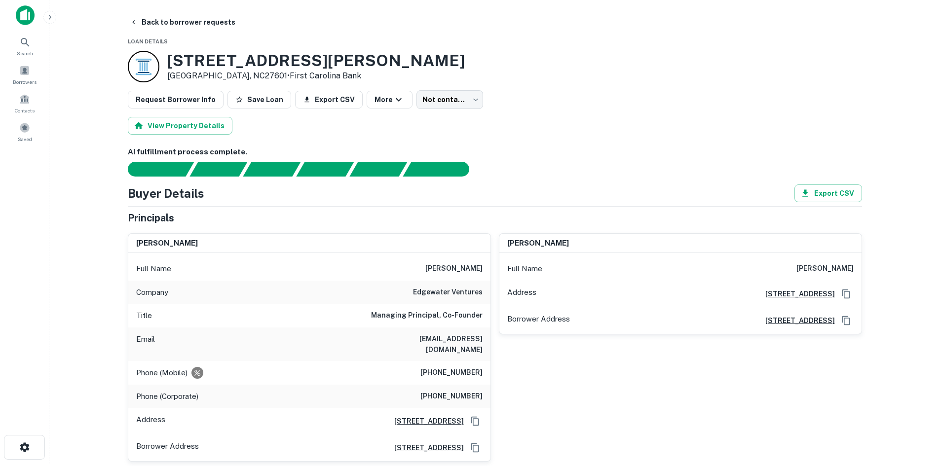
drag, startPoint x: 417, startPoint y: 267, endPoint x: 482, endPoint y: 274, distance: 65.0
click at [465, 211] on div "Full Name scot w. humphrey" at bounding box center [309, 269] width 362 height 24
copy h6 "scot w. humphrey"
click at [465, 211] on h6 "scot w. humphrey" at bounding box center [453, 269] width 57 height 12
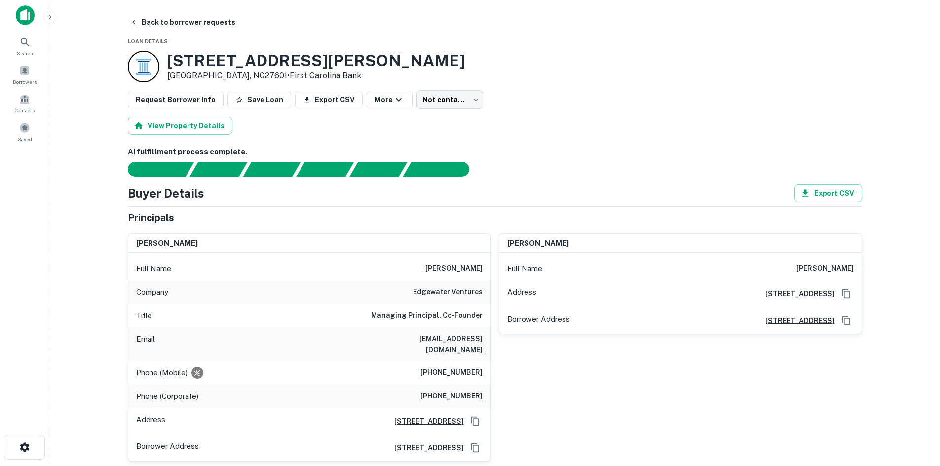
copy h6 "scot w. humphrey"
drag, startPoint x: 406, startPoint y: 340, endPoint x: 486, endPoint y: 351, distance: 81.2
click at [465, 211] on div "Email shumphrey@edgewater-ventures.com" at bounding box center [309, 345] width 362 height 34
copy h6 "shumphrey@edgewater-ventures.com"
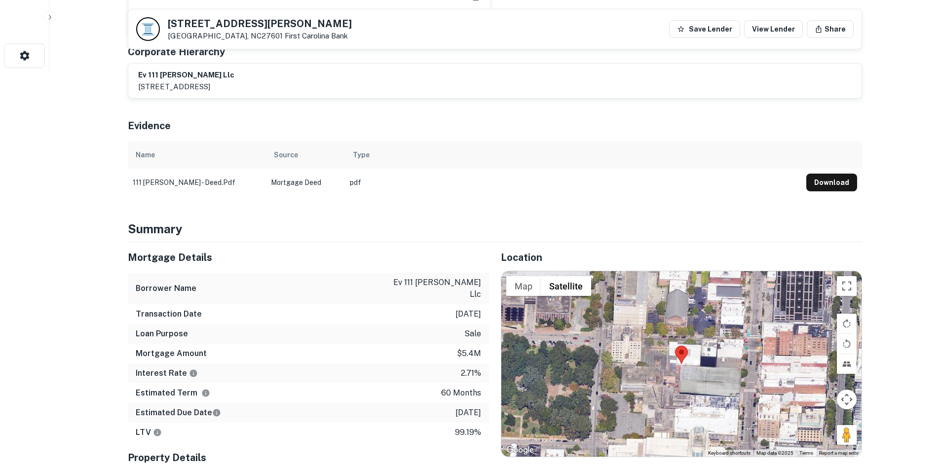
scroll to position [395, 0]
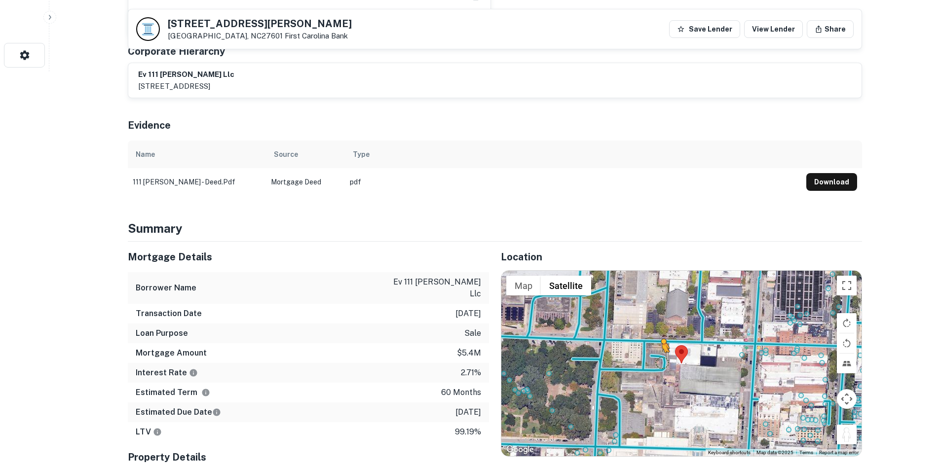
drag, startPoint x: 849, startPoint y: 431, endPoint x: 662, endPoint y: 362, distance: 199.3
click at [465, 211] on div "To activate drag with keyboard, press Alt + Enter. Once in keyboard drag state,…" at bounding box center [681, 363] width 360 height 185
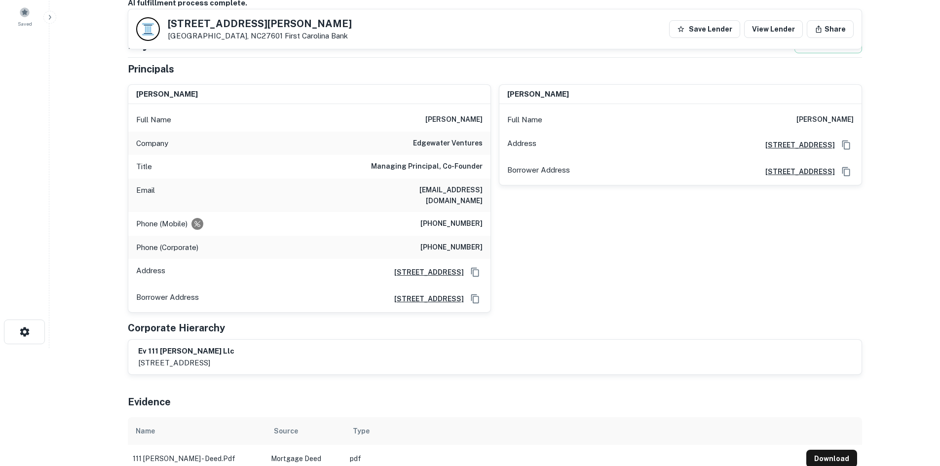
scroll to position [49, 0]
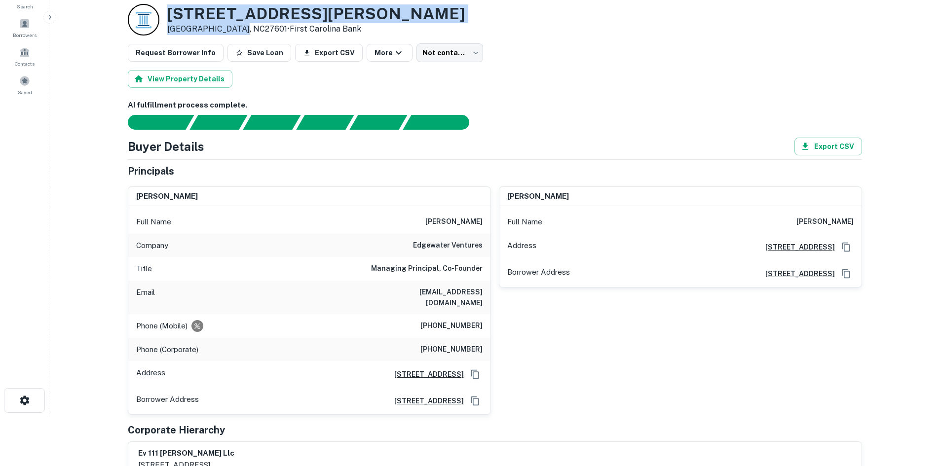
drag, startPoint x: 166, startPoint y: 9, endPoint x: 235, endPoint y: 31, distance: 72.2
click at [235, 31] on div "111 W HARGETT ST Raleigh, NC27601 • First Carolina Bank" at bounding box center [296, 20] width 337 height 32
copy div "111 W HARGETT ST Raleigh, NC27601"
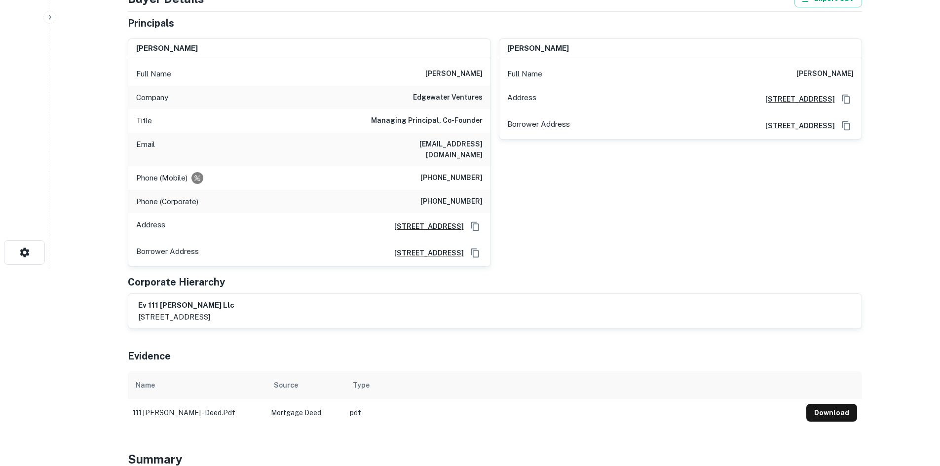
scroll to position [0, 0]
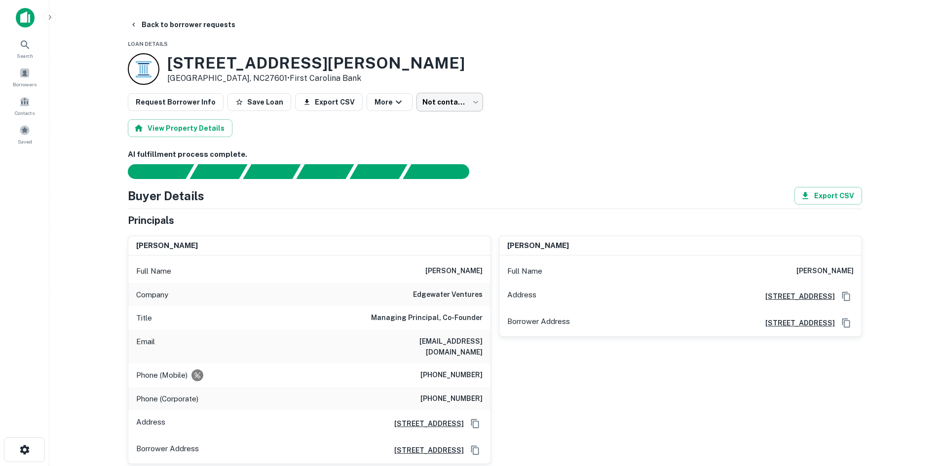
click at [411, 97] on body "Search Borrowers Contacts Saved Back to borrower requests Loan Details 111 W HA…" at bounding box center [470, 233] width 940 height 466
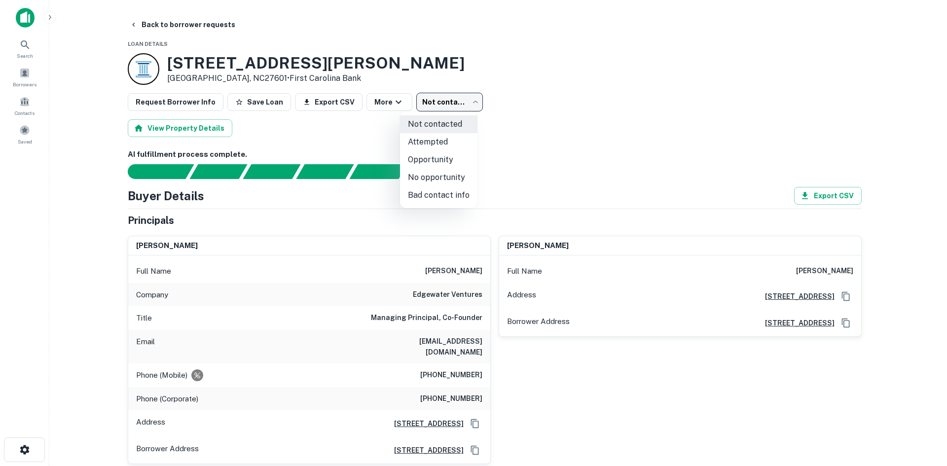
click at [425, 141] on li "Attempted" at bounding box center [438, 142] width 77 height 18
type input "*********"
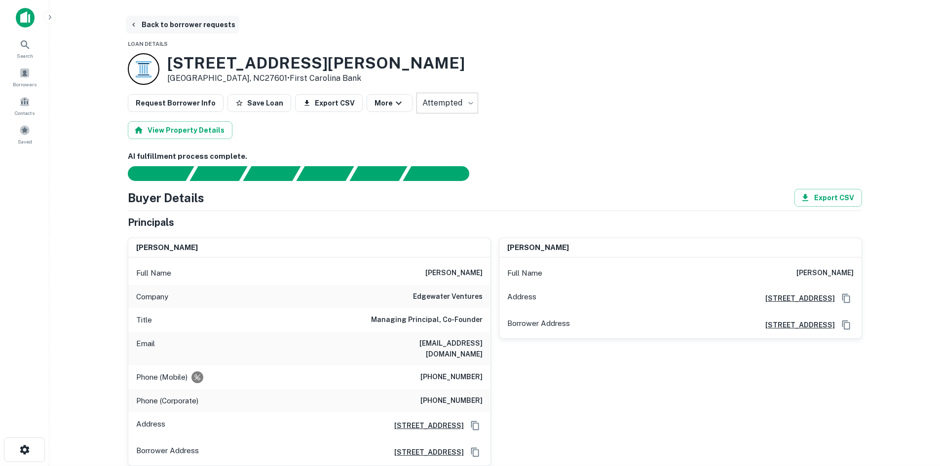
click at [159, 24] on button "Back to borrower requests" at bounding box center [182, 25] width 113 height 18
click at [34, 80] on span "Borrowers" at bounding box center [24, 82] width 43 height 8
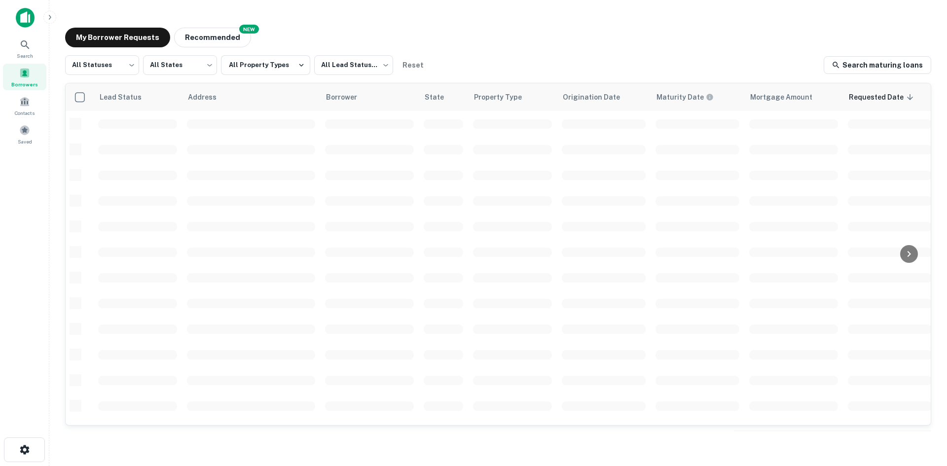
scroll to position [334, 0]
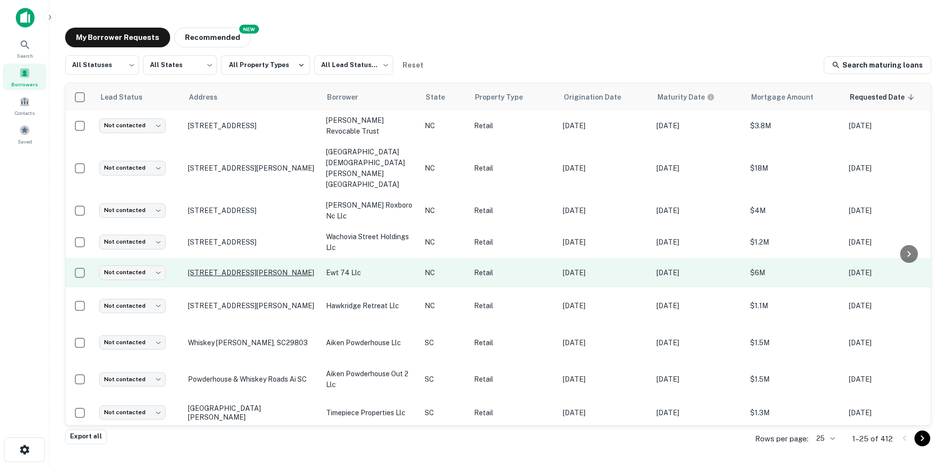
click at [231, 268] on p "[STREET_ADDRESS][PERSON_NAME]" at bounding box center [252, 272] width 128 height 9
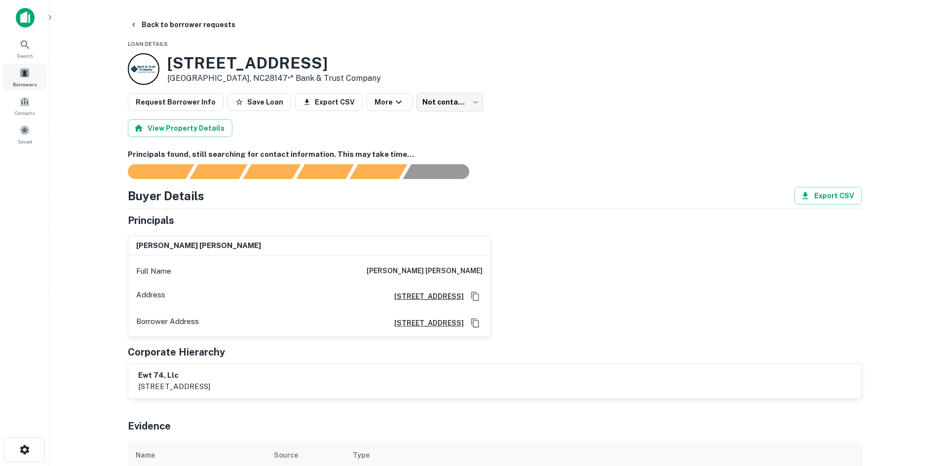
click at [27, 85] on span "Borrowers" at bounding box center [25, 84] width 24 height 8
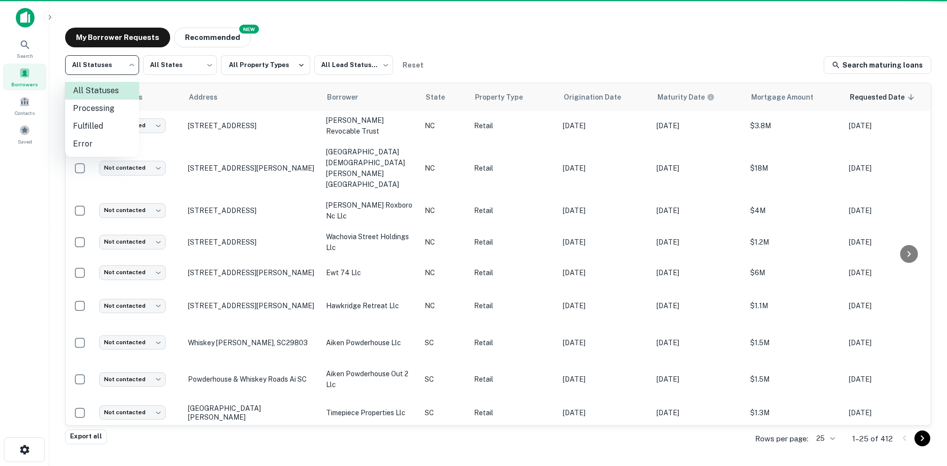
click at [100, 122] on li "Fulfilled" at bounding box center [102, 126] width 74 height 18
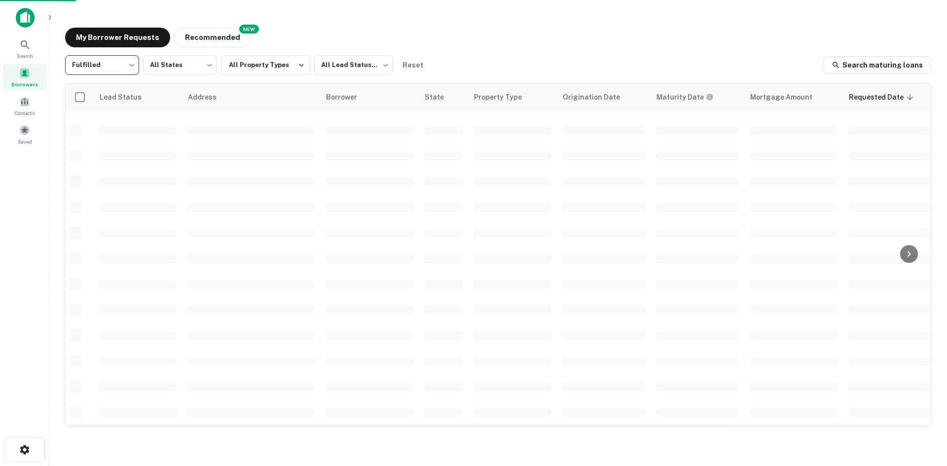
type input "*********"
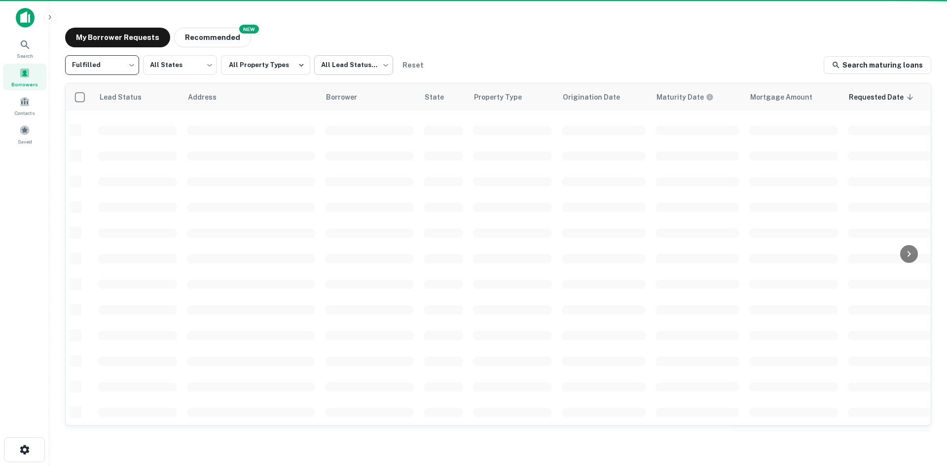
click at [358, 62] on body "Search Borrowers Contacts Saved My Borrower Requests NEW Recommended Fulfilled …" at bounding box center [473, 233] width 947 height 466
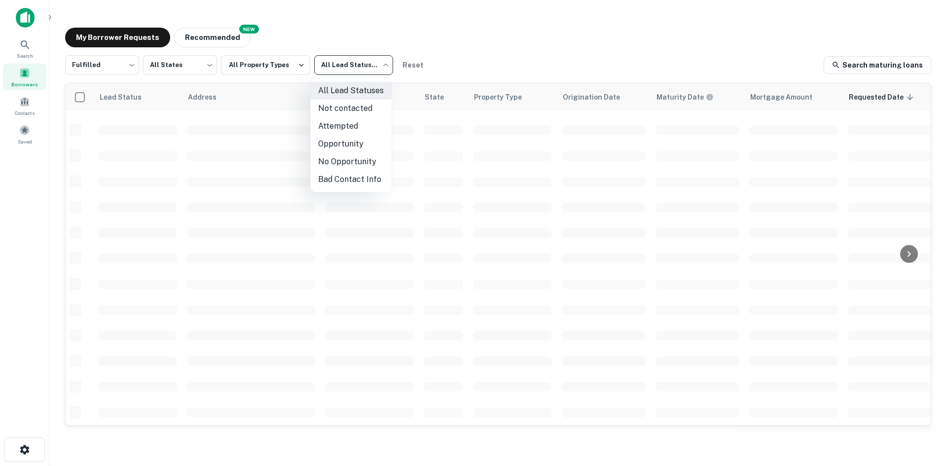
click at [344, 111] on li "Not contacted" at bounding box center [350, 109] width 81 height 18
type input "****"
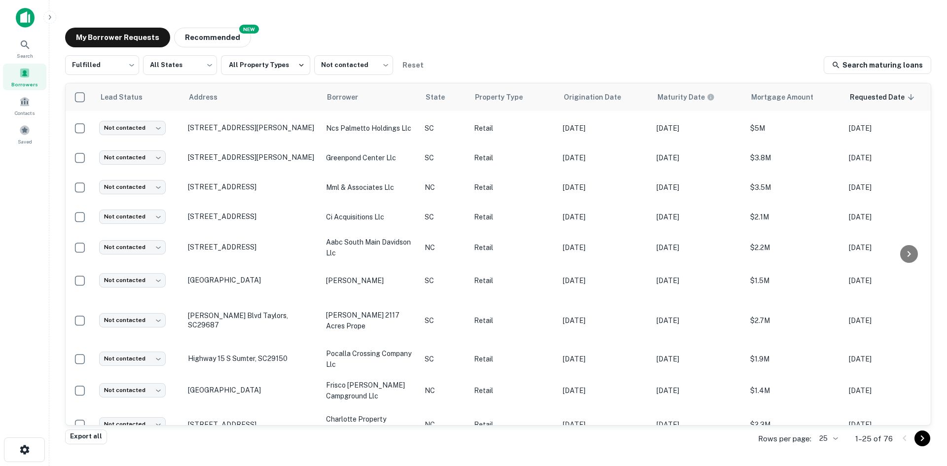
click at [832, 439] on body "Search Borrowers Contacts Saved My Borrower Requests NEW Recommended Fulfilled …" at bounding box center [473, 233] width 947 height 466
click at [831, 433] on li "500" at bounding box center [829, 428] width 34 height 18
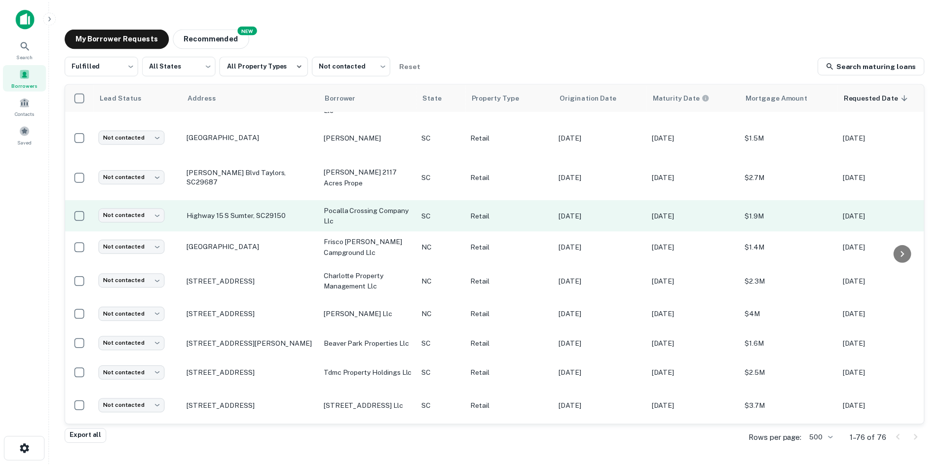
scroll to position [482, 0]
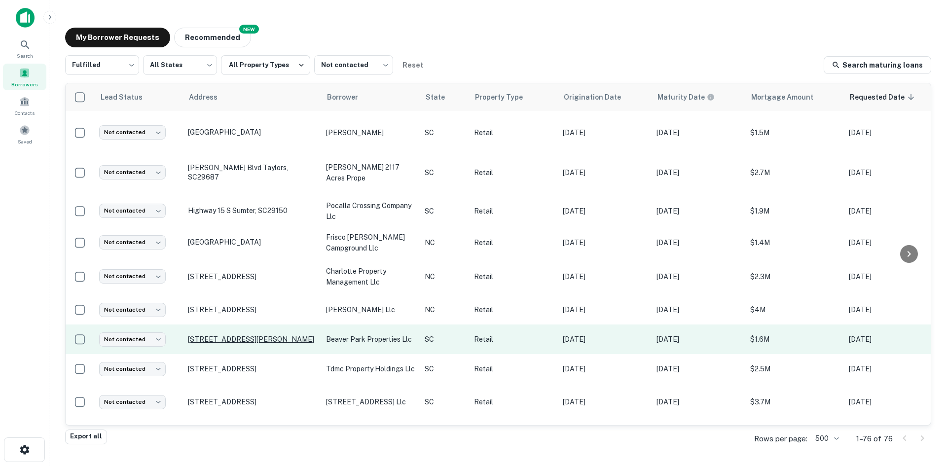
click at [242, 335] on p "[STREET_ADDRESS][PERSON_NAME]" at bounding box center [252, 339] width 128 height 9
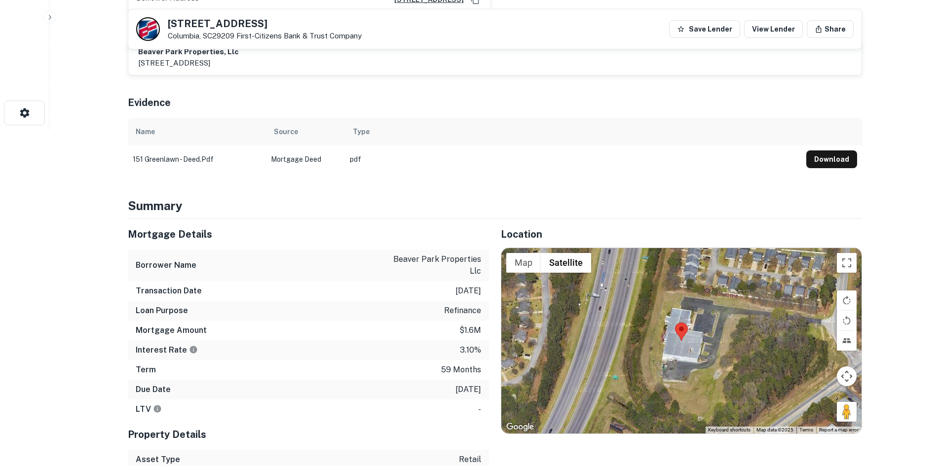
scroll to position [345, 0]
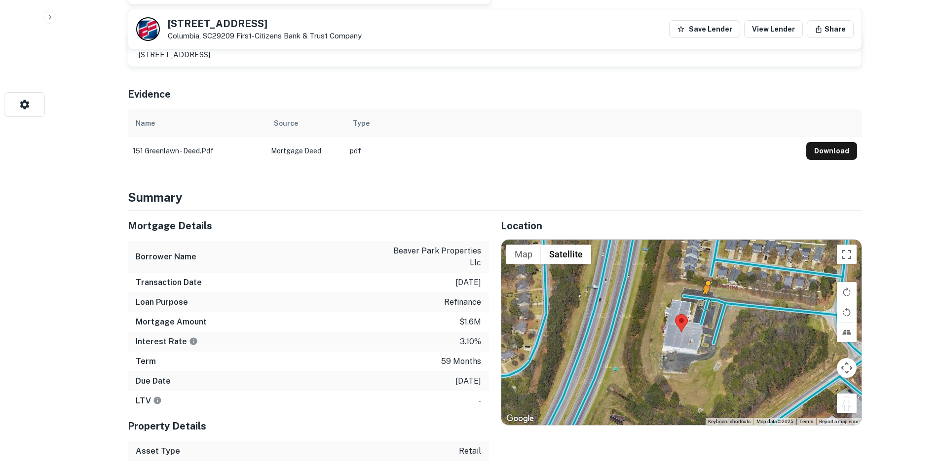
drag, startPoint x: 844, startPoint y: 408, endPoint x: 707, endPoint y: 304, distance: 171.8
click at [707, 304] on div "To activate drag with keyboard, press Alt + Enter. Once in keyboard drag state,…" at bounding box center [681, 332] width 360 height 185
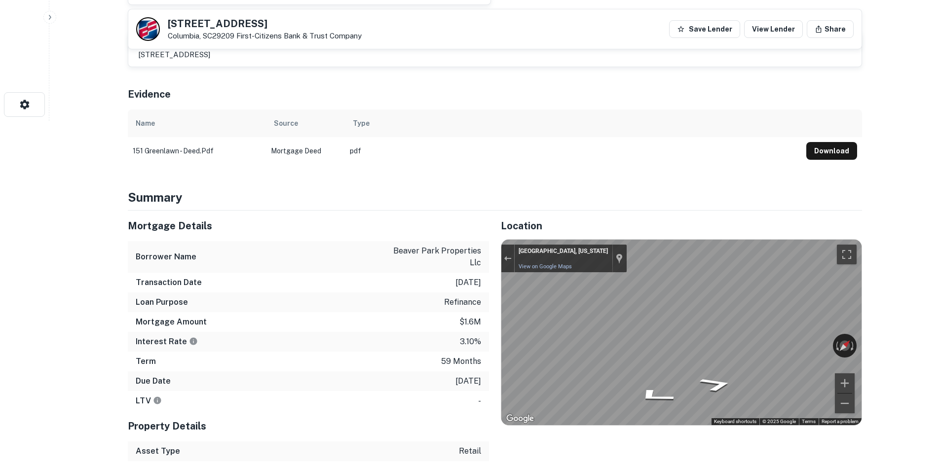
click at [666, 373] on icon "Go South" at bounding box center [685, 374] width 64 height 16
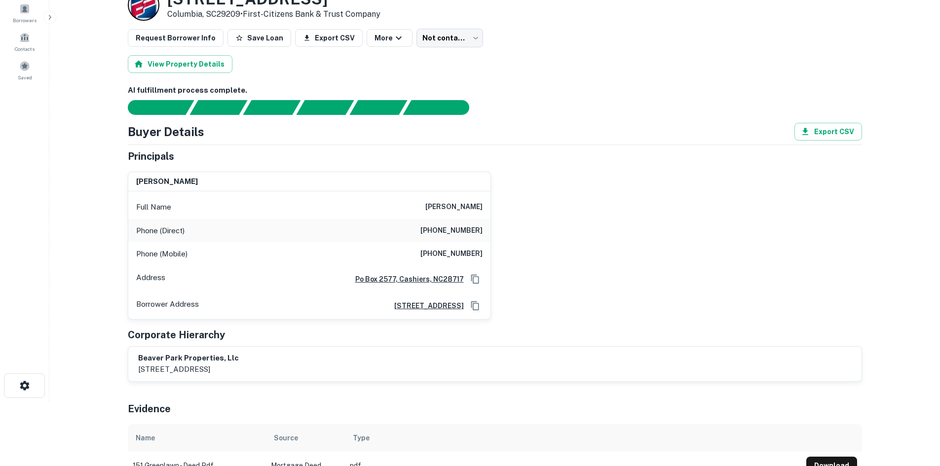
scroll to position [0, 0]
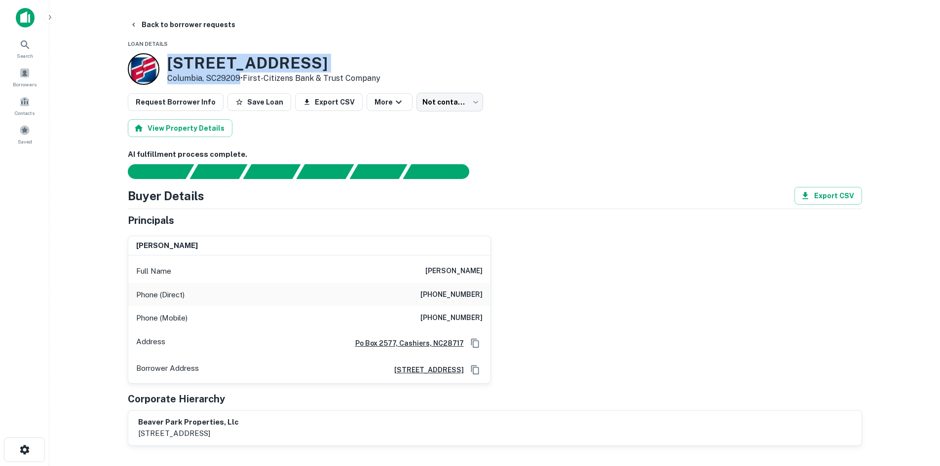
drag, startPoint x: 181, startPoint y: 65, endPoint x: 235, endPoint y: 78, distance: 55.3
click at [238, 80] on div "[STREET_ADDRESS] • First-citizens Bank & Trust Company" at bounding box center [273, 69] width 213 height 31
copy div "[STREET_ADDRESS][PERSON_NAME]"
drag, startPoint x: 424, startPoint y: 270, endPoint x: 488, endPoint y: 262, distance: 65.0
click at [488, 262] on div "Full Name [PERSON_NAME]" at bounding box center [309, 271] width 362 height 24
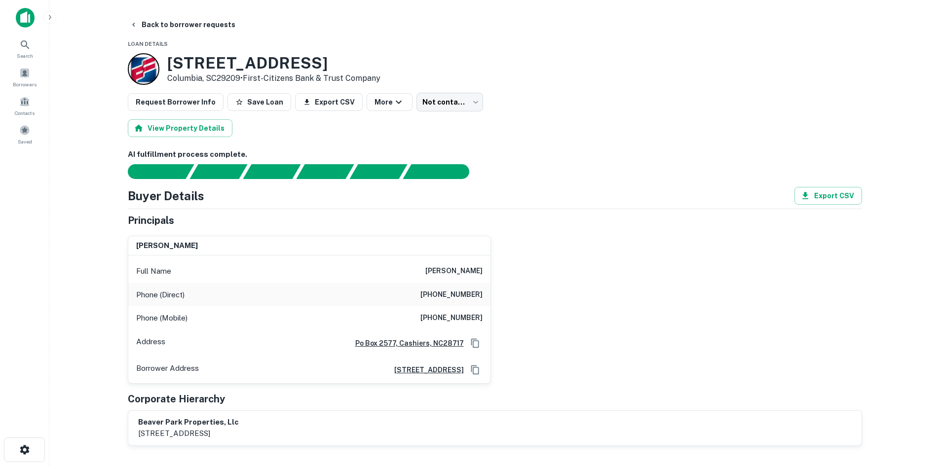
copy h6 "[PERSON_NAME]"
click at [443, 106] on body "Search Borrowers Contacts Saved Back to borrower requests Loan Details [STREET_…" at bounding box center [470, 233] width 940 height 466
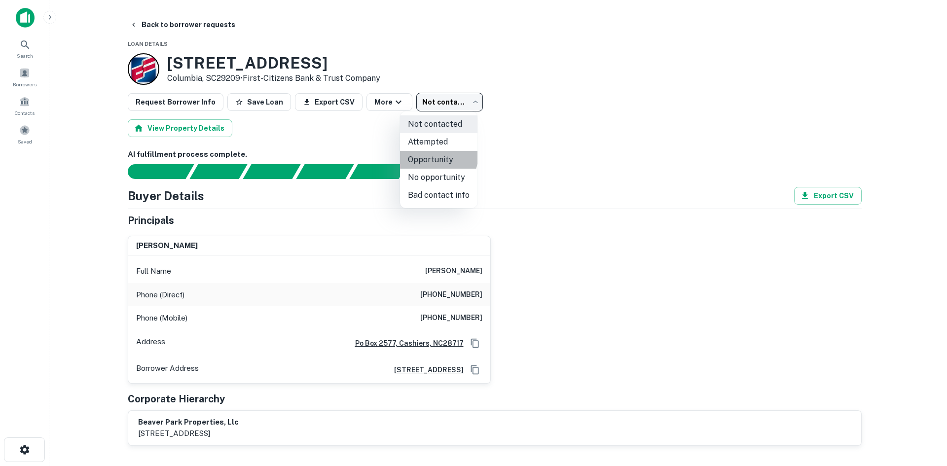
click at [428, 153] on li "Opportunity" at bounding box center [438, 160] width 77 height 18
type input "**********"
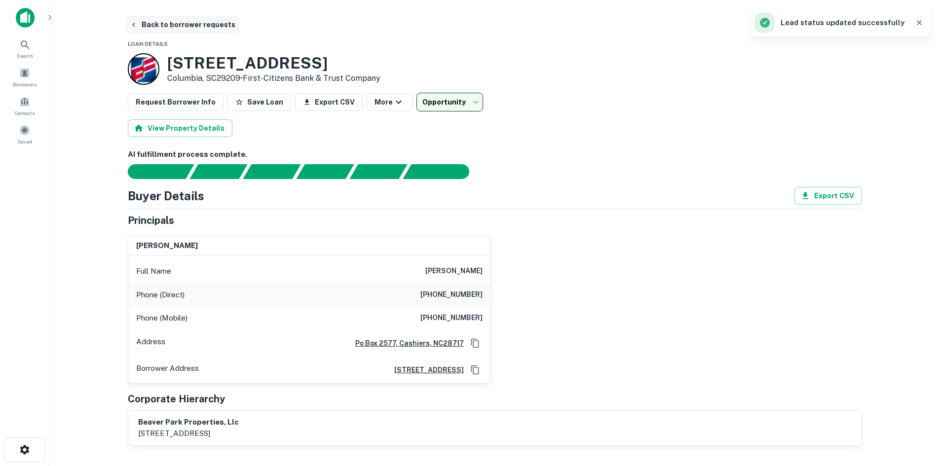
click at [137, 25] on icon "button" at bounding box center [134, 25] width 8 height 8
